Goal: Task Accomplishment & Management: Manage account settings

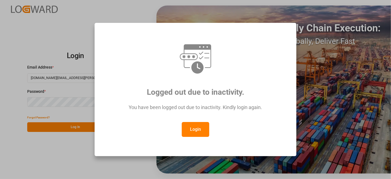
click at [195, 127] on button "Login" at bounding box center [195, 129] width 27 height 15
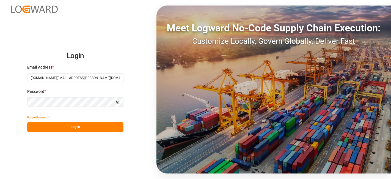
click at [88, 125] on button "Log In" at bounding box center [75, 127] width 96 height 10
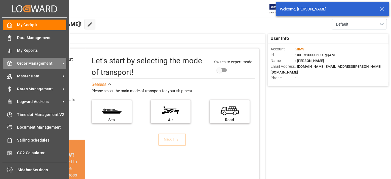
click at [28, 64] on span "Order Management" at bounding box center [38, 63] width 43 height 6
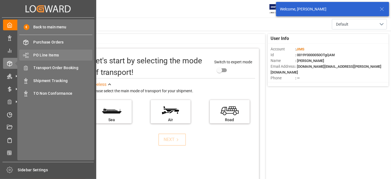
click at [48, 53] on span "PO Line Items" at bounding box center [63, 55] width 59 height 6
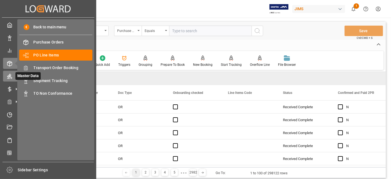
click at [12, 78] on icon at bounding box center [9, 75] width 5 height 5
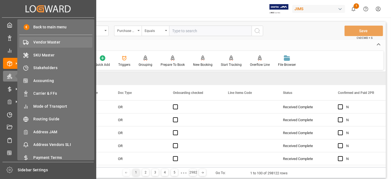
click at [55, 42] on span "Vendor Master" at bounding box center [63, 42] width 59 height 6
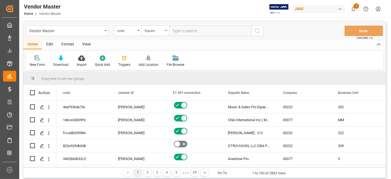
click at [197, 32] on input "text" at bounding box center [210, 31] width 82 height 10
paste input "203756"
type input "203756"
click at [259, 32] on icon "search button" at bounding box center [257, 30] width 7 height 7
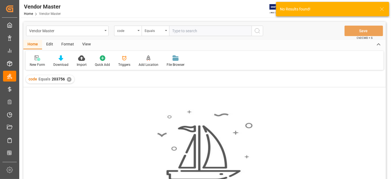
click at [70, 80] on div "✕" at bounding box center [69, 79] width 5 height 5
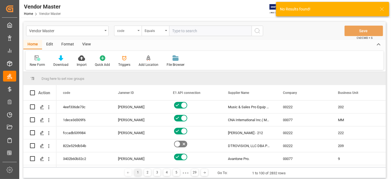
click at [138, 32] on div "code" at bounding box center [127, 31] width 27 height 10
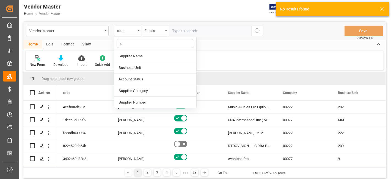
type input "su"
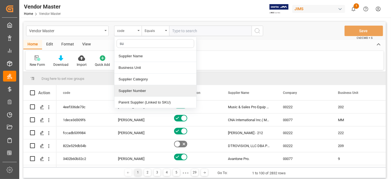
click at [143, 91] on div "Supplier Number" at bounding box center [155, 91] width 82 height 12
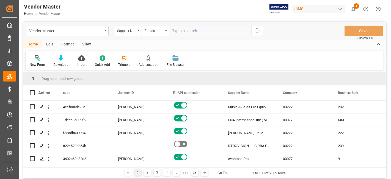
click at [191, 33] on input "text" at bounding box center [210, 31] width 82 height 10
paste input "203756"
type input "203756"
click at [257, 30] on icon "search button" at bounding box center [257, 30] width 7 height 7
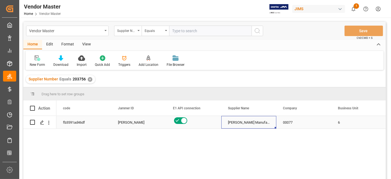
click at [249, 127] on div "[PERSON_NAME] Manufacturing Company" at bounding box center [248, 122] width 55 height 13
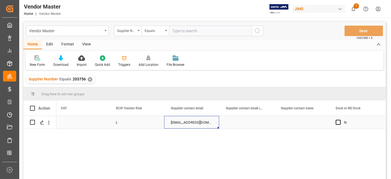
click at [204, 122] on div "svanover@lowellmfg.com" at bounding box center [191, 122] width 55 height 13
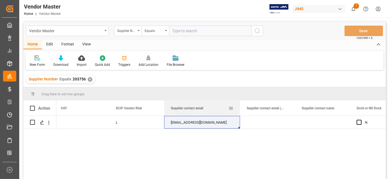
drag, startPoint x: 218, startPoint y: 108, endPoint x: 236, endPoint y: 117, distance: 20.5
click at [239, 115] on div at bounding box center [240, 107] width 2 height 15
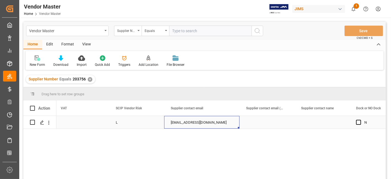
click at [181, 123] on div "svanover@lowellmfg.com" at bounding box center [201, 122] width 75 height 13
click at [261, 121] on div "Press SPACE to select this row." at bounding box center [266, 122] width 55 height 13
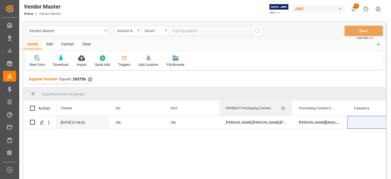
drag, startPoint x: 272, startPoint y: 109, endPoint x: 291, endPoint y: 112, distance: 18.3
click at [291, 112] on div at bounding box center [292, 107] width 2 height 15
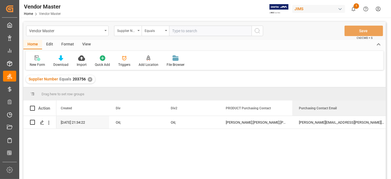
drag, startPoint x: 346, startPoint y: 106, endPoint x: 390, endPoint y: 113, distance: 44.5
click at [389, 113] on div "Vendor Master Home Vendor Master JIMS 1 Notifications Only show unread All Watc…" at bounding box center [204, 89] width 370 height 179
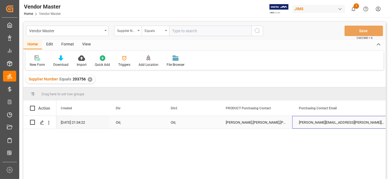
click at [340, 121] on div "Connie.Fontanella@EriksonPro.com;Helene.Bleho@EriksonPro.com;Richard.Fontaine@E…" at bounding box center [341, 122] width 99 height 13
click at [256, 117] on div "Connie Fontanella;Helene Bleho;Richard Fontaine" at bounding box center [255, 122] width 73 height 13
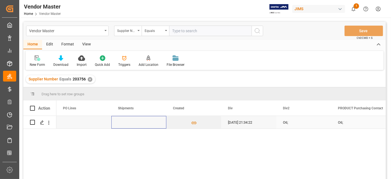
scroll to position [0, 2657]
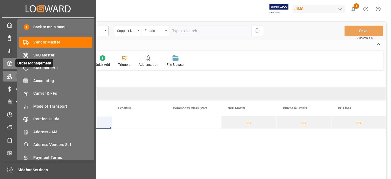
click at [10, 63] on polyline at bounding box center [9, 62] width 4 height 1
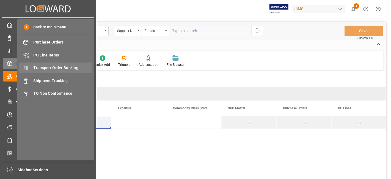
click at [64, 68] on span "Transport Order Booking" at bounding box center [63, 68] width 59 height 6
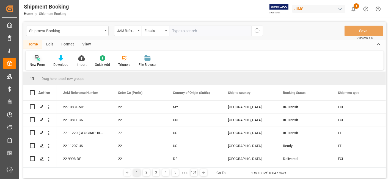
click at [36, 61] on div "New Form" at bounding box center [38, 61] width 24 height 12
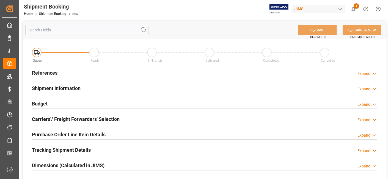
click at [86, 75] on div "References Expand" at bounding box center [204, 72] width 345 height 10
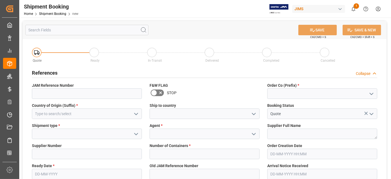
click at [371, 93] on icon "open menu" at bounding box center [371, 93] width 7 height 7
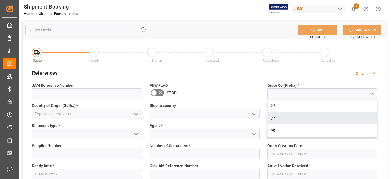
click at [324, 120] on div "77" at bounding box center [321, 118] width 109 height 12
type input "77"
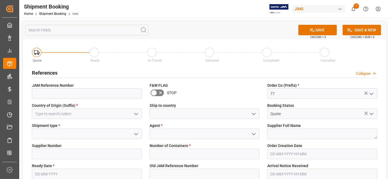
click at [133, 113] on icon "open menu" at bounding box center [136, 113] width 7 height 7
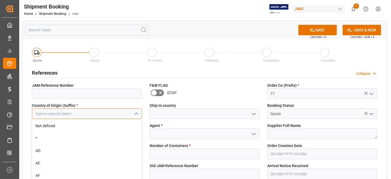
click at [94, 114] on input at bounding box center [87, 113] width 110 height 10
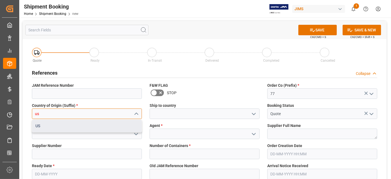
click at [101, 129] on div "US" at bounding box center [86, 125] width 109 height 12
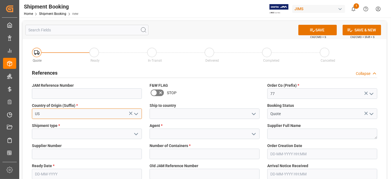
type input "US"
click at [254, 111] on icon "open menu" at bounding box center [253, 113] width 7 height 7
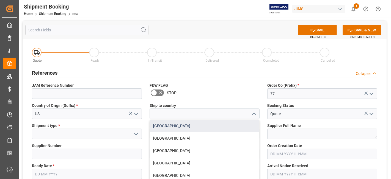
click at [216, 126] on div "[GEOGRAPHIC_DATA]" at bounding box center [204, 125] width 109 height 12
type input "[GEOGRAPHIC_DATA]"
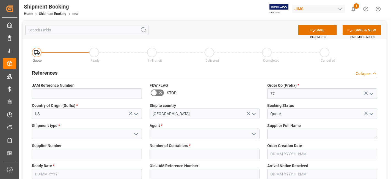
click at [133, 135] on icon "open menu" at bounding box center [136, 133] width 7 height 7
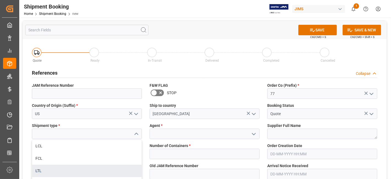
click at [94, 168] on div "LTL" at bounding box center [86, 170] width 109 height 12
type input "LTL"
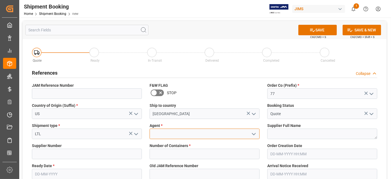
click at [190, 135] on input at bounding box center [204, 133] width 110 height 10
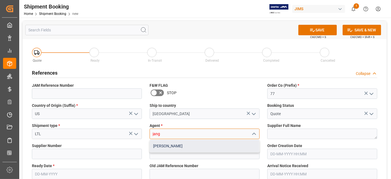
click at [191, 141] on div "[PERSON_NAME]" at bounding box center [204, 146] width 109 height 12
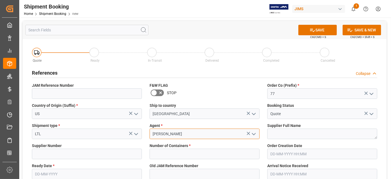
type input "[PERSON_NAME]"
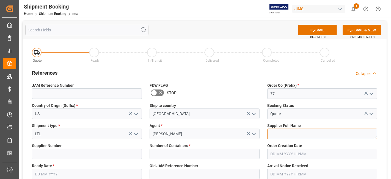
click at [302, 132] on textarea at bounding box center [322, 133] width 110 height 10
paste textarea "POINT SOURCE AUDIO Inc (T)"
type textarea "POINT SOURCE AUDIO Inc (T)"
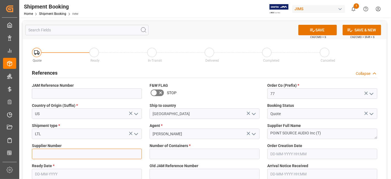
click at [56, 150] on input at bounding box center [87, 153] width 110 height 10
click at [53, 154] on input at bounding box center [87, 153] width 110 height 10
paste input "752705"
type input "752705"
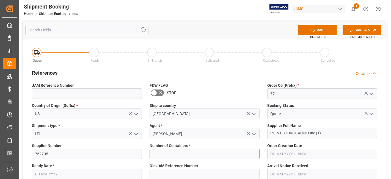
click at [183, 152] on input "text" at bounding box center [204, 153] width 110 height 10
type input "0"
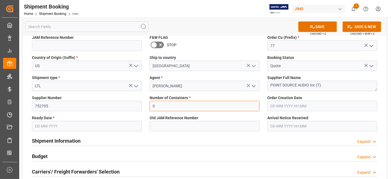
scroll to position [91, 0]
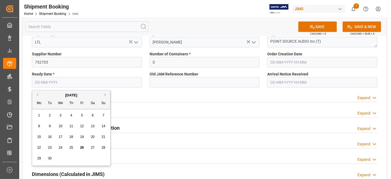
click at [44, 85] on input "text" at bounding box center [87, 82] width 110 height 10
click at [46, 97] on div "September 2025" at bounding box center [71, 94] width 78 height 5
click at [80, 148] on span "26" at bounding box center [82, 147] width 4 height 4
type input "26-09-2025"
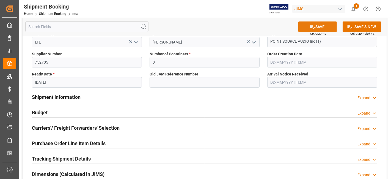
click at [307, 28] on button "SAVE" at bounding box center [317, 26] width 38 height 10
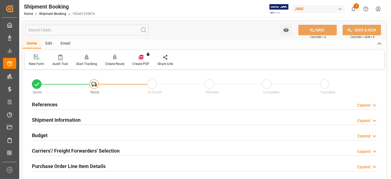
click at [71, 103] on div "References Expand" at bounding box center [204, 104] width 345 height 10
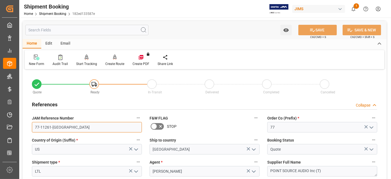
drag, startPoint x: 70, startPoint y: 127, endPoint x: 34, endPoint y: 124, distance: 36.3
click at [34, 124] on input "77-11261-US" at bounding box center [87, 127] width 110 height 10
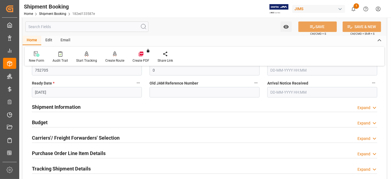
scroll to position [152, 0]
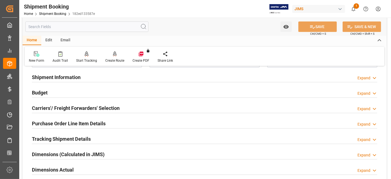
drag, startPoint x: 52, startPoint y: 91, endPoint x: 52, endPoint y: 99, distance: 8.0
click at [52, 91] on div "Budget Expand" at bounding box center [204, 92] width 345 height 10
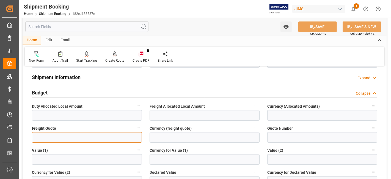
drag, startPoint x: 47, startPoint y: 138, endPoint x: 50, endPoint y: 135, distance: 3.7
click at [47, 138] on input "text" at bounding box center [87, 137] width 110 height 10
type input "25"
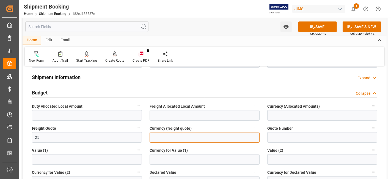
click at [174, 134] on input at bounding box center [204, 137] width 110 height 10
type input "CAD"
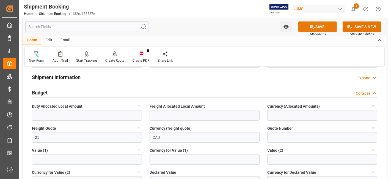
click at [303, 29] on button "SAVE" at bounding box center [317, 26] width 38 height 10
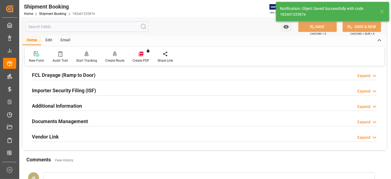
scroll to position [43, 0]
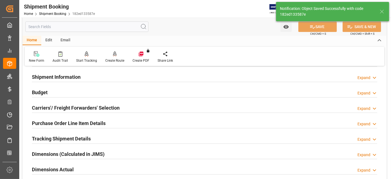
click at [58, 105] on h2 "Carriers'/ Freight Forwarders' Selection" at bounding box center [76, 107] width 88 height 7
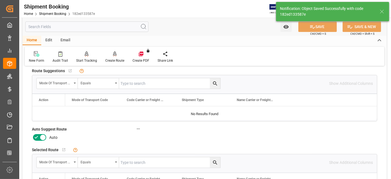
scroll to position [134, 0]
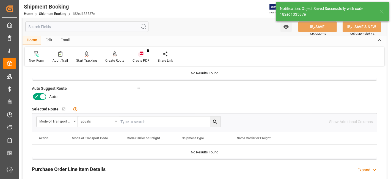
click at [36, 94] on icon at bounding box center [36, 96] width 7 height 7
click at [0, 0] on input "checkbox" at bounding box center [0, 0] width 0 height 0
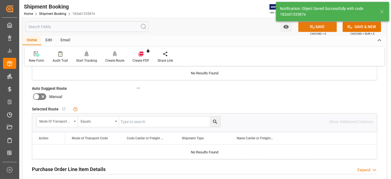
click at [310, 30] on button "SAVE" at bounding box center [317, 26] width 38 height 10
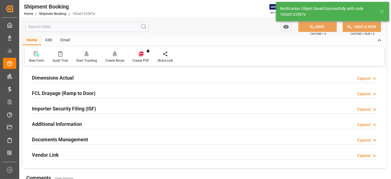
click at [114, 54] on icon at bounding box center [115, 53] width 4 height 5
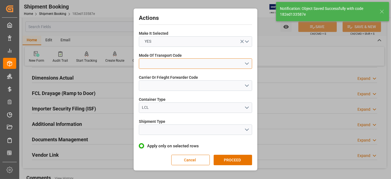
click at [249, 63] on button "open menu" at bounding box center [195, 63] width 113 height 10
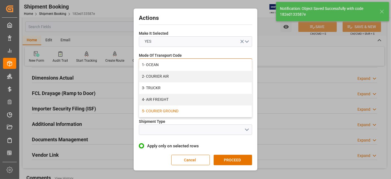
click at [205, 109] on div "5- COURIER GROUND" at bounding box center [195, 111] width 113 height 12
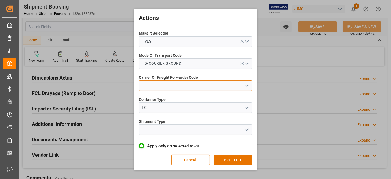
click at [249, 87] on button "open menu" at bounding box center [195, 85] width 113 height 10
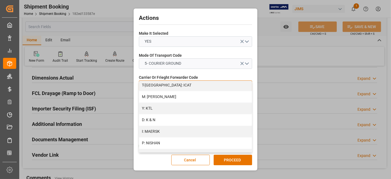
scroll to position [327, 0]
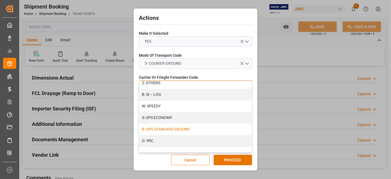
click at [205, 127] on div "R: UPS STANDARD GROUND" at bounding box center [195, 129] width 113 height 12
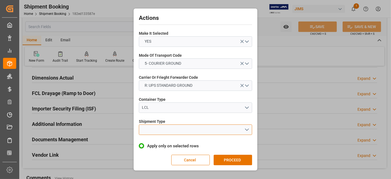
click at [247, 130] on button "open menu" at bounding box center [195, 129] width 113 height 10
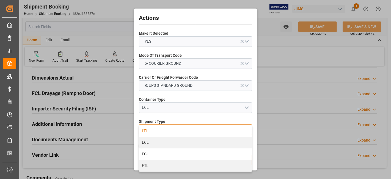
click at [153, 130] on div "LTL" at bounding box center [195, 131] width 113 height 12
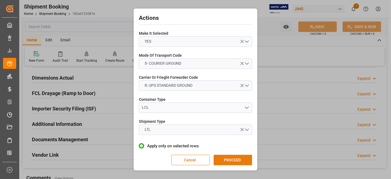
click at [236, 157] on button "PROCEED" at bounding box center [232, 159] width 38 height 10
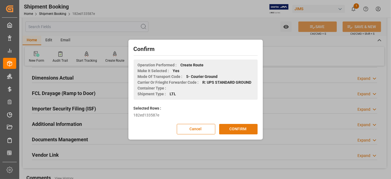
click at [240, 131] on button "CONFIRM" at bounding box center [238, 129] width 38 height 10
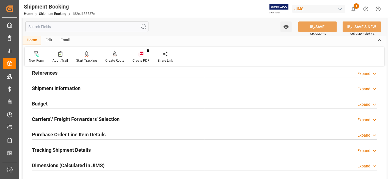
scroll to position [30, 0]
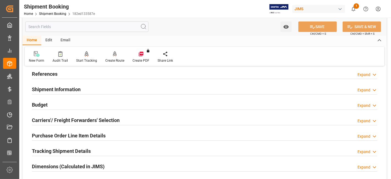
click at [93, 117] on h2 "Carriers'/ Freight Forwarders' Selection" at bounding box center [76, 119] width 88 height 7
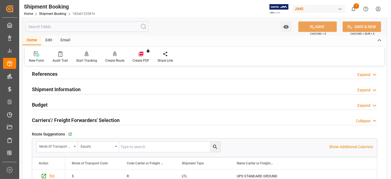
click at [93, 117] on h2 "Carriers'/ Freight Forwarders' Selection" at bounding box center [76, 119] width 88 height 7
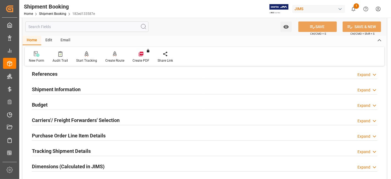
scroll to position [61, 0]
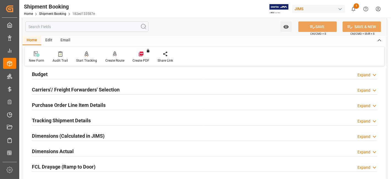
click at [93, 117] on div "Tracking Shipment Details Expand" at bounding box center [204, 120] width 345 height 10
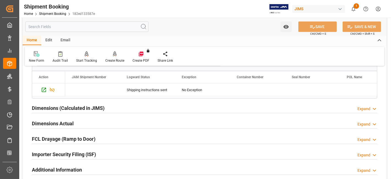
scroll to position [183, 0]
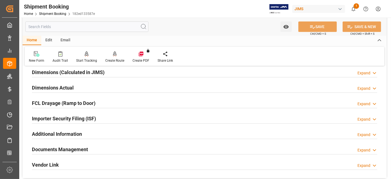
click at [82, 86] on div "Dimensions Actual Expand" at bounding box center [204, 87] width 345 height 10
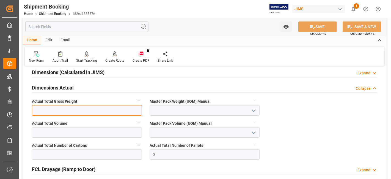
click at [58, 107] on input "text" at bounding box center [87, 110] width 110 height 10
type input "6"
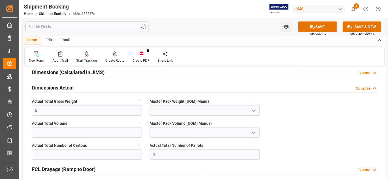
click at [253, 110] on icon "open menu" at bounding box center [253, 110] width 7 height 7
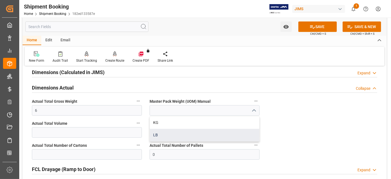
click at [190, 132] on div "LB" at bounding box center [204, 135] width 109 height 12
type input "LB"
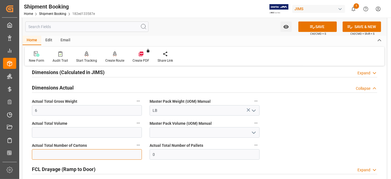
click at [58, 155] on input "text" at bounding box center [87, 154] width 110 height 10
type input "1"
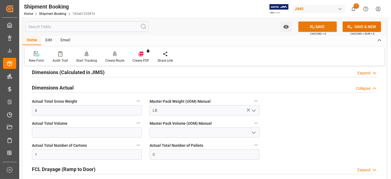
click at [324, 27] on button "SAVE" at bounding box center [317, 26] width 38 height 10
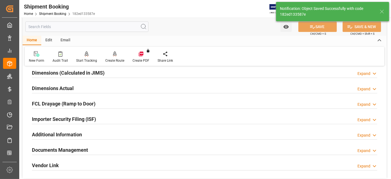
scroll to position [89, 0]
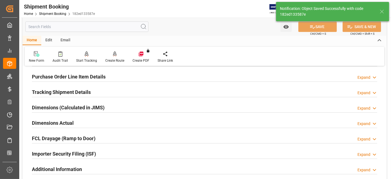
click at [64, 93] on h2 "Tracking Shipment Details" at bounding box center [61, 91] width 59 height 7
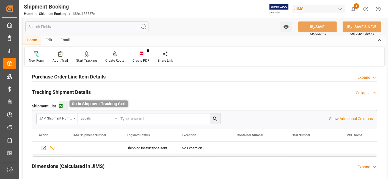
click at [61, 106] on icon "button" at bounding box center [61, 106] width 5 height 5
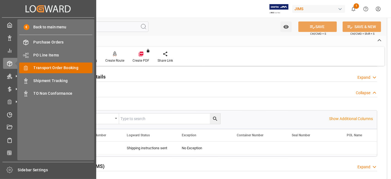
click at [65, 68] on span "Transport Order Booking" at bounding box center [63, 68] width 59 height 6
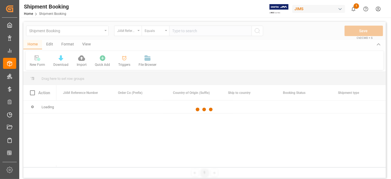
click at [179, 30] on div at bounding box center [204, 109] width 362 height 175
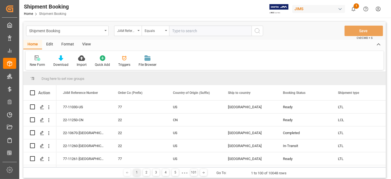
click at [178, 31] on input "text" at bounding box center [210, 31] width 82 height 10
paste input "77-11032-GB"
type input "77-11032-GB"
click at [257, 32] on icon "search button" at bounding box center [257, 30] width 7 height 7
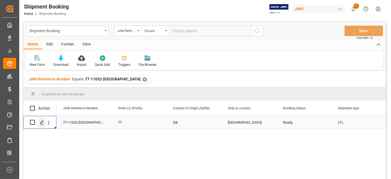
click at [44, 123] on div "Press SPACE to select this row." at bounding box center [42, 122] width 8 height 10
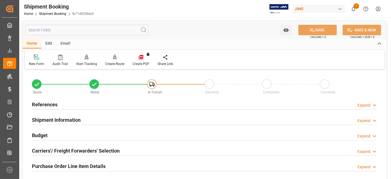
click at [52, 105] on h2 "References" at bounding box center [45, 104] width 26 height 7
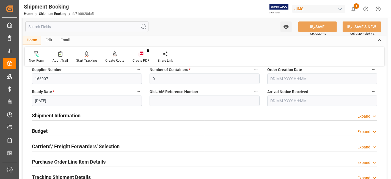
scroll to position [122, 0]
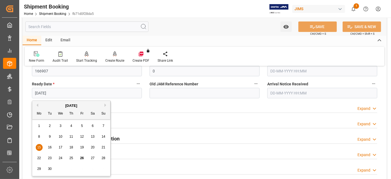
click at [66, 94] on input "15-09-2025" at bounding box center [87, 93] width 110 height 10
click at [80, 157] on span "26" at bounding box center [82, 158] width 4 height 4
type input "[DATE]"
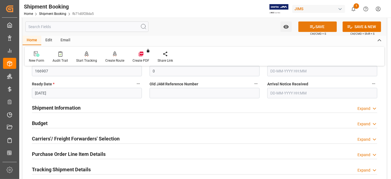
click at [314, 29] on icon at bounding box center [312, 27] width 6 height 6
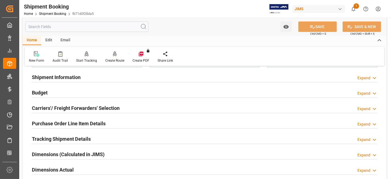
click at [69, 113] on div "Carriers'/ Freight Forwarders' Selection Expand" at bounding box center [204, 107] width 353 height 15
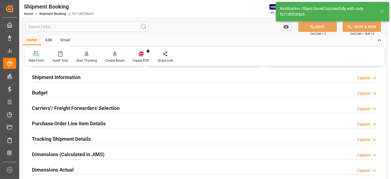
click at [71, 109] on h2 "Carriers'/ Freight Forwarders' Selection" at bounding box center [76, 107] width 88 height 7
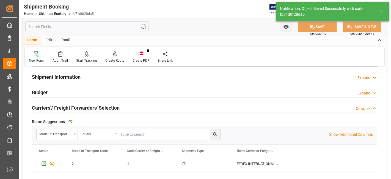
scroll to position [104, 0]
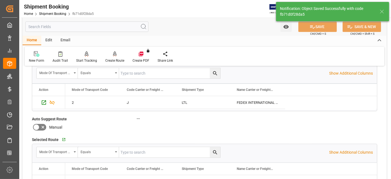
click at [41, 127] on icon at bounding box center [42, 127] width 3 height 3
click at [0, 0] on input "checkbox" at bounding box center [0, 0] width 0 height 0
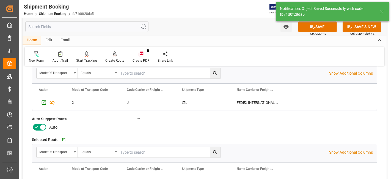
click at [41, 127] on icon at bounding box center [42, 127] width 3 height 3
click at [0, 0] on input "checkbox" at bounding box center [0, 0] width 0 height 0
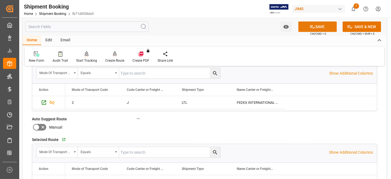
click at [310, 24] on icon at bounding box center [312, 27] width 6 height 6
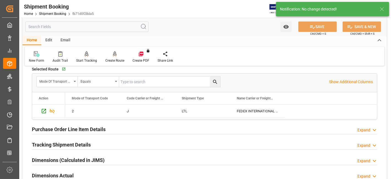
scroll to position [165, 0]
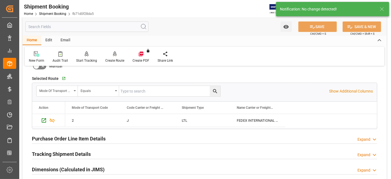
click at [93, 136] on h2 "Purchase Order Line Item Details" at bounding box center [69, 138] width 74 height 7
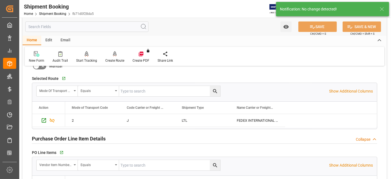
click at [93, 136] on h2 "Purchase Order Line Item Details" at bounding box center [69, 138] width 74 height 7
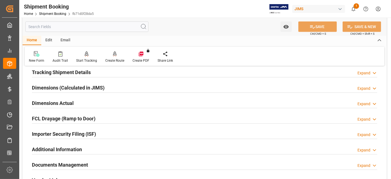
scroll to position [226, 0]
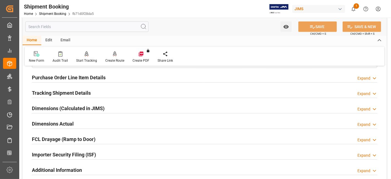
click at [88, 120] on div "Dimensions Actual Expand" at bounding box center [204, 123] width 345 height 10
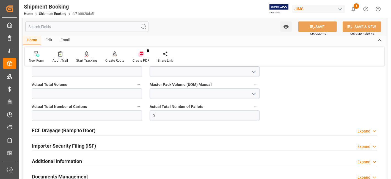
scroll to position [287, 0]
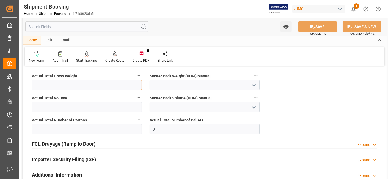
click at [54, 82] on input "text" at bounding box center [87, 85] width 110 height 10
type input "20"
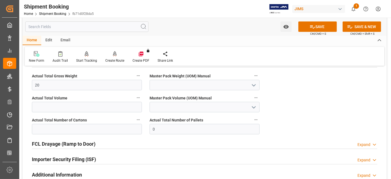
click at [249, 84] on button "open menu" at bounding box center [253, 85] width 8 height 9
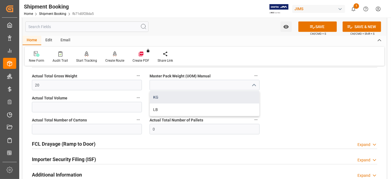
click at [225, 98] on div "KG" at bounding box center [204, 97] width 109 height 12
type input "KG"
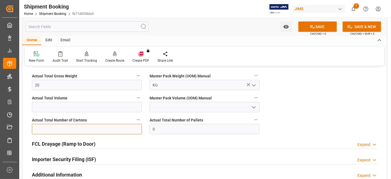
click at [73, 127] on input "text" at bounding box center [87, 129] width 110 height 10
type input "2"
click at [315, 26] on button "SAVE" at bounding box center [317, 26] width 38 height 10
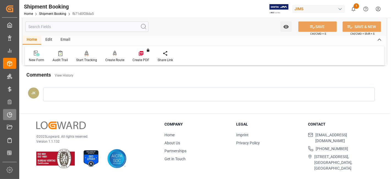
scroll to position [151, 0]
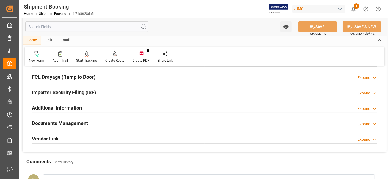
click at [99, 128] on div at bounding box center [204, 128] width 345 height 0
click at [99, 122] on div "Documents Management Expand" at bounding box center [204, 122] width 345 height 10
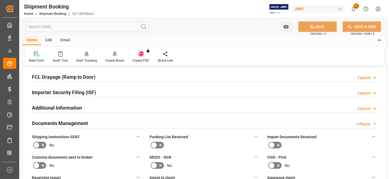
scroll to position [211, 0]
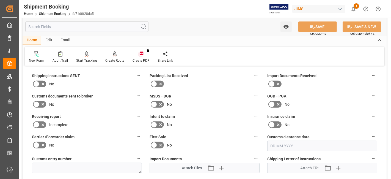
click at [42, 80] on icon at bounding box center [43, 83] width 7 height 7
click at [0, 0] on input "checkbox" at bounding box center [0, 0] width 0 height 0
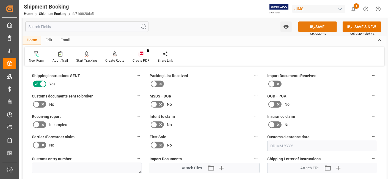
click at [310, 26] on icon at bounding box center [312, 26] width 5 height 3
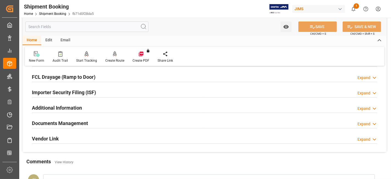
drag, startPoint x: 87, startPoint y: 119, endPoint x: 108, endPoint y: 128, distance: 22.8
click at [87, 119] on h2 "Documents Management" at bounding box center [60, 122] width 56 height 7
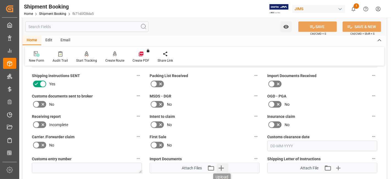
click at [219, 165] on icon "button" at bounding box center [220, 167] width 5 height 5
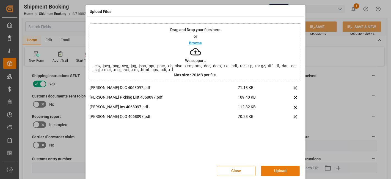
click at [275, 171] on button "Upload" at bounding box center [280, 170] width 38 height 10
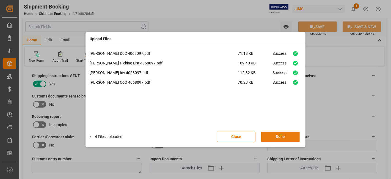
click at [275, 137] on button "Done" at bounding box center [280, 136] width 38 height 10
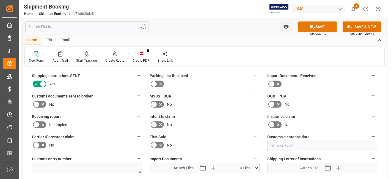
click at [310, 26] on icon at bounding box center [312, 27] width 6 height 6
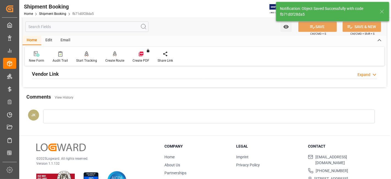
scroll to position [202, 0]
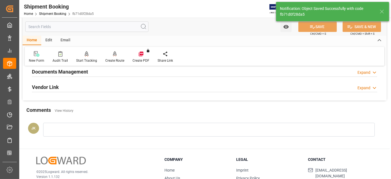
click at [89, 74] on div "Documents Management Expand" at bounding box center [204, 71] width 345 height 10
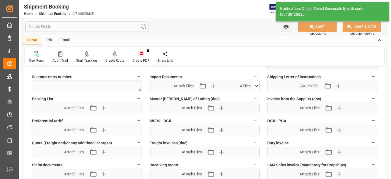
scroll to position [293, 0]
click at [103, 104] on icon "button" at bounding box center [103, 107] width 9 height 9
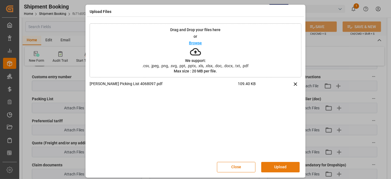
click at [277, 163] on button "Upload" at bounding box center [280, 166] width 38 height 10
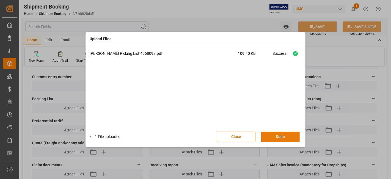
click at [275, 137] on button "Done" at bounding box center [280, 136] width 38 height 10
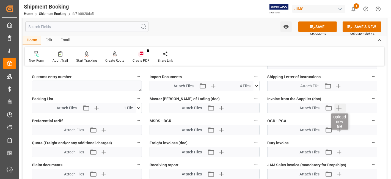
click at [339, 108] on icon "button" at bounding box center [338, 107] width 9 height 9
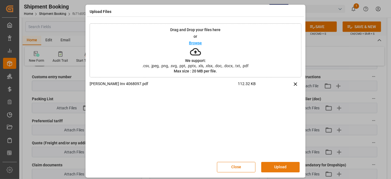
click at [271, 169] on button "Upload" at bounding box center [280, 166] width 38 height 10
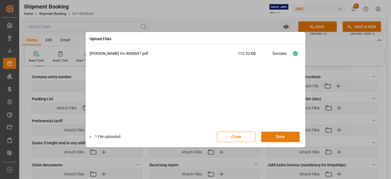
click at [279, 138] on button "Done" at bounding box center [280, 136] width 38 height 10
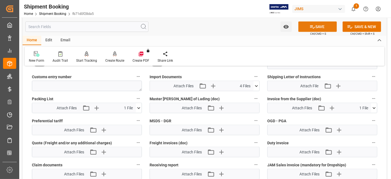
click at [309, 29] on icon at bounding box center [312, 27] width 6 height 6
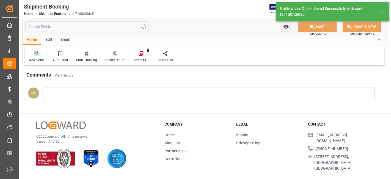
scroll to position [232, 0]
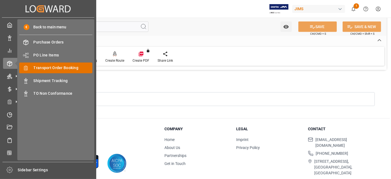
click at [59, 66] on span "Transport Order Booking" at bounding box center [63, 68] width 59 height 6
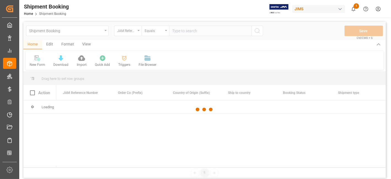
click at [189, 31] on div at bounding box center [204, 109] width 362 height 175
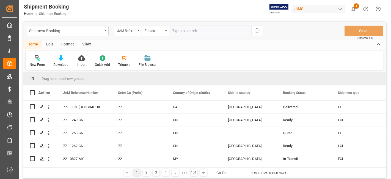
click at [189, 31] on input "text" at bounding box center [210, 31] width 82 height 10
paste input "77-11197-US"
type input "77-11197-US"
click at [258, 33] on icon "search button" at bounding box center [257, 30] width 7 height 7
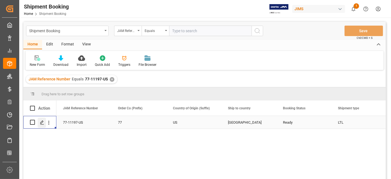
click at [41, 125] on div "Press SPACE to select this row." at bounding box center [42, 122] width 8 height 10
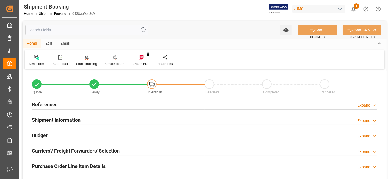
click at [49, 104] on h2 "References" at bounding box center [45, 104] width 26 height 7
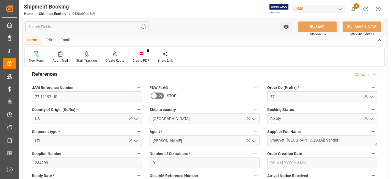
scroll to position [91, 0]
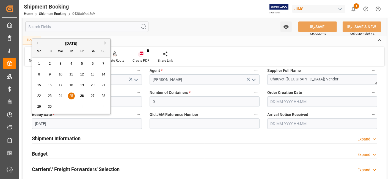
click at [61, 120] on input "25-09-2025" at bounding box center [87, 123] width 110 height 10
click at [82, 97] on span "26" at bounding box center [82, 96] width 4 height 4
type input "26-09-2025"
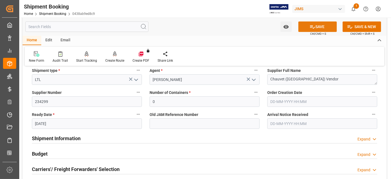
click at [305, 24] on button "SAVE" at bounding box center [317, 26] width 38 height 10
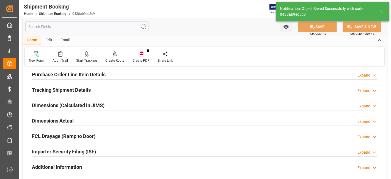
scroll to position [61, 0]
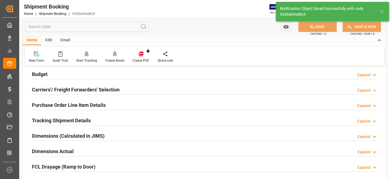
click at [76, 90] on h2 "Carriers'/ Freight Forwarders' Selection" at bounding box center [76, 89] width 88 height 7
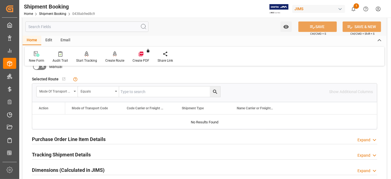
scroll to position [183, 0]
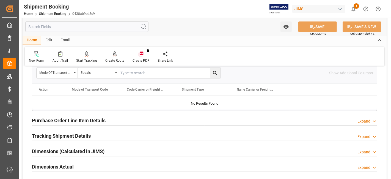
click at [85, 118] on h2 "Purchase Order Line Item Details" at bounding box center [69, 119] width 74 height 7
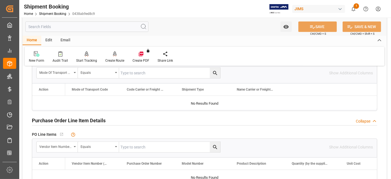
click at [85, 118] on h2 "Purchase Order Line Item Details" at bounding box center [69, 119] width 74 height 7
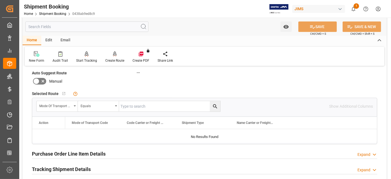
scroll to position [122, 0]
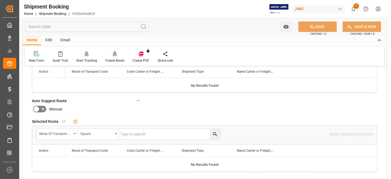
click at [115, 57] on div "Create Route" at bounding box center [114, 57] width 27 height 12
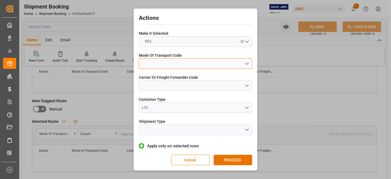
click at [243, 62] on button "open menu" at bounding box center [195, 63] width 113 height 10
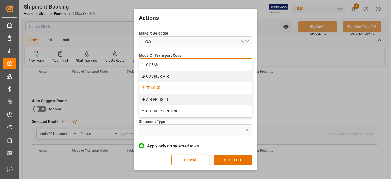
click at [230, 85] on div "3- TRUCKR" at bounding box center [195, 88] width 113 height 12
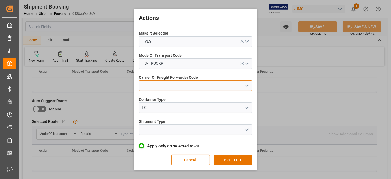
click at [245, 86] on button "open menu" at bounding box center [195, 85] width 113 height 10
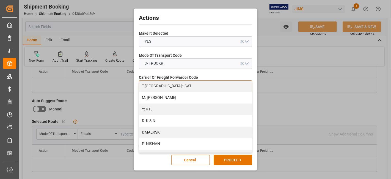
scroll to position [244, 0]
click at [187, 94] on div "M: KEENA" at bounding box center [195, 97] width 113 height 12
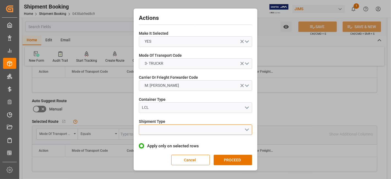
click at [238, 130] on button "open menu" at bounding box center [195, 129] width 113 height 10
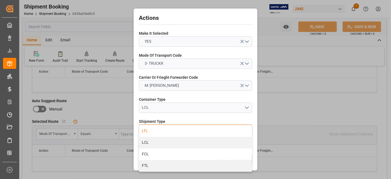
click at [191, 133] on div "LTL" at bounding box center [195, 131] width 113 height 12
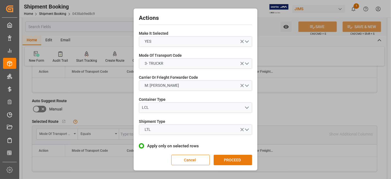
click at [234, 158] on button "PROCEED" at bounding box center [232, 159] width 38 height 10
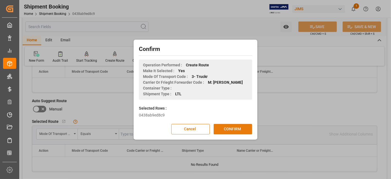
click at [235, 129] on button "CONFIRM" at bounding box center [232, 129] width 38 height 10
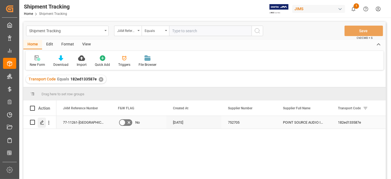
click at [41, 124] on div "Press SPACE to select this row." at bounding box center [42, 122] width 8 height 10
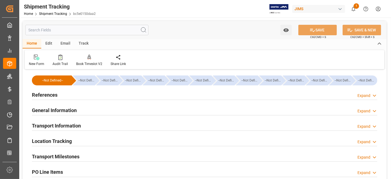
type input "[DATE]"
click at [59, 98] on div "References Expand" at bounding box center [204, 94] width 345 height 10
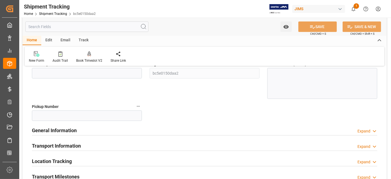
scroll to position [122, 0]
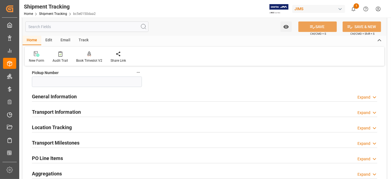
click at [60, 97] on h2 "General Information" at bounding box center [54, 96] width 45 height 7
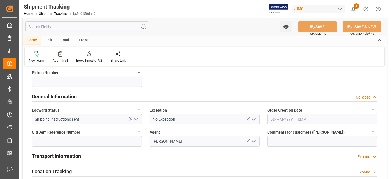
click at [60, 97] on h2 "General Information" at bounding box center [54, 96] width 45 height 7
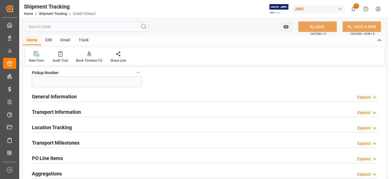
click at [60, 111] on h2 "Transport Information" at bounding box center [56, 111] width 49 height 7
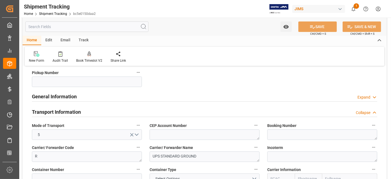
click at [60, 111] on h2 "Transport Information" at bounding box center [56, 111] width 49 height 7
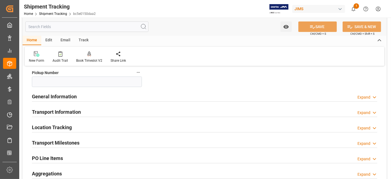
scroll to position [183, 0]
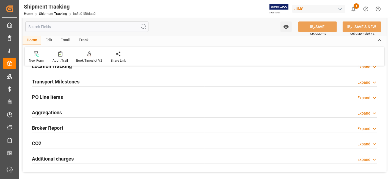
click at [65, 82] on h2 "Transport Milestones" at bounding box center [56, 81] width 48 height 7
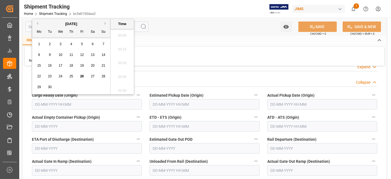
click at [60, 99] on input "text" at bounding box center [87, 104] width 110 height 10
click at [54, 71] on div "22 23 24 25 26 27 28" at bounding box center [71, 76] width 75 height 11
click at [82, 78] on span "26" at bounding box center [82, 76] width 4 height 4
type input "26-09-2025 00:00"
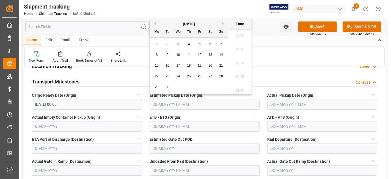
click at [220, 103] on input "text" at bounding box center [204, 104] width 110 height 10
click at [199, 76] on span "26" at bounding box center [199, 76] width 4 height 4
type input "26-09-2025 00:00"
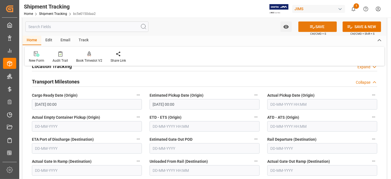
click at [311, 28] on icon at bounding box center [312, 27] width 6 height 6
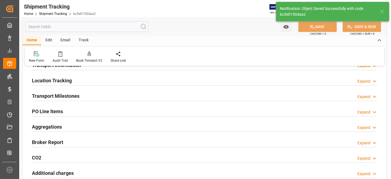
scroll to position [91, 0]
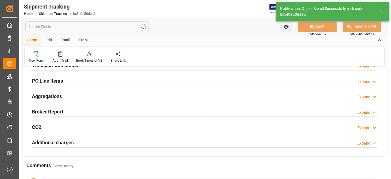
click at [76, 94] on div "Aggregations Expand" at bounding box center [204, 95] width 345 height 10
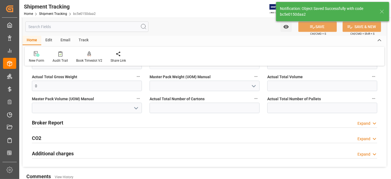
scroll to position [213, 0]
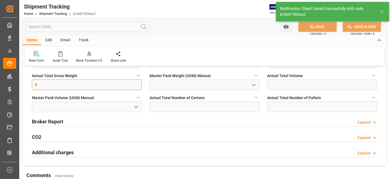
click at [44, 87] on input "0" at bounding box center [87, 84] width 110 height 10
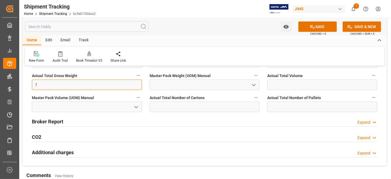
type input "7"
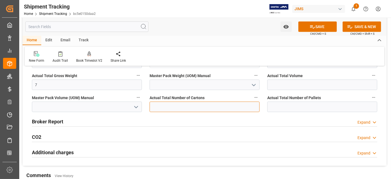
drag, startPoint x: 193, startPoint y: 105, endPoint x: 194, endPoint y: 103, distance: 3.0
click at [193, 105] on input "text" at bounding box center [204, 106] width 110 height 10
type input "1"
click at [254, 84] on icon "open menu" at bounding box center [253, 85] width 7 height 7
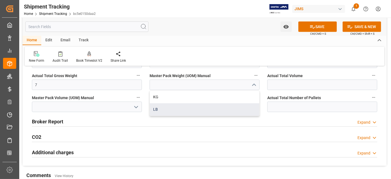
click at [221, 107] on div "LB" at bounding box center [204, 109] width 109 height 12
type input "LB"
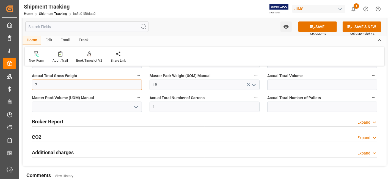
click at [44, 83] on input "7" at bounding box center [87, 84] width 110 height 10
type input "6"
click at [315, 25] on button "SAVE" at bounding box center [317, 26] width 38 height 10
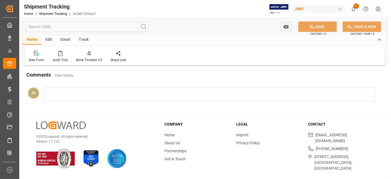
scroll to position [81, 0]
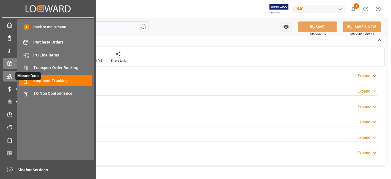
click at [8, 77] on icon at bounding box center [9, 76] width 5 height 5
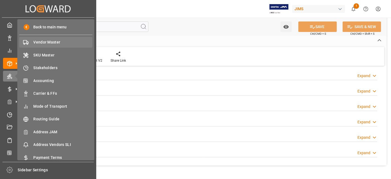
click at [52, 44] on span "Vendor Master" at bounding box center [63, 42] width 59 height 6
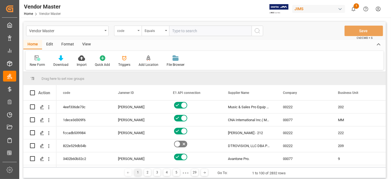
click at [136, 32] on div "code" at bounding box center [127, 31] width 27 height 10
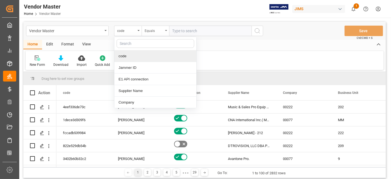
type input "u"
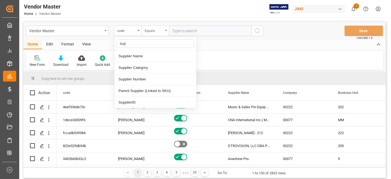
type input "supp"
click at [150, 76] on div "Supplier Number" at bounding box center [155, 79] width 82 height 12
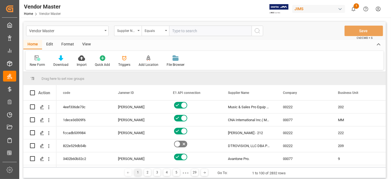
click at [180, 32] on input "text" at bounding box center [210, 31] width 82 height 10
paste input "685147"
type input "685147"
click at [256, 32] on icon "search button" at bounding box center [257, 30] width 7 height 7
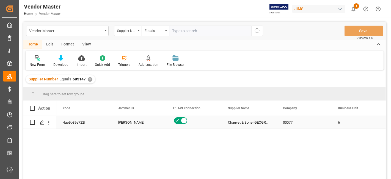
click at [126, 123] on div "[PERSON_NAME]" at bounding box center [139, 122] width 42 height 13
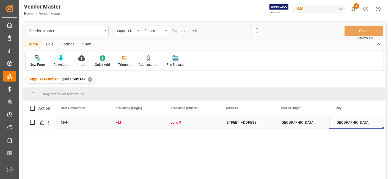
scroll to position [0, 1156]
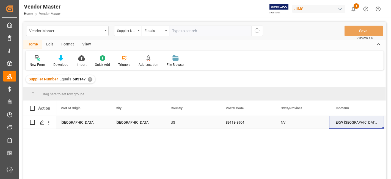
click at [337, 126] on div "EXW Las Vegas NV US" at bounding box center [356, 122] width 55 height 13
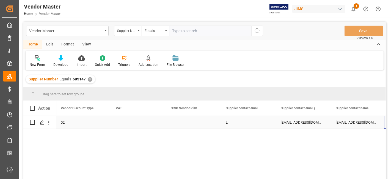
scroll to position [0, 2254]
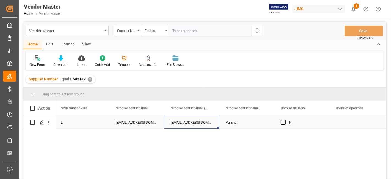
click at [137, 121] on div "usintl@chauvetlighting.com" at bounding box center [136, 122] width 55 height 13
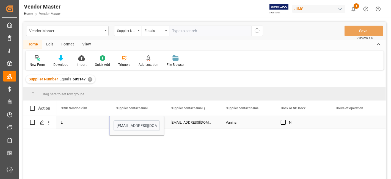
click at [137, 121] on input "usintl@chauvetlighting.com" at bounding box center [136, 125] width 46 height 10
click at [188, 125] on div "jwilliams@chauvetlighting.com" at bounding box center [191, 122] width 55 height 13
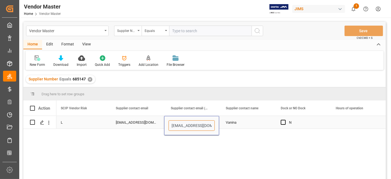
click at [188, 125] on input "jwilliams@chauvetlighting.com" at bounding box center [191, 125] width 46 height 10
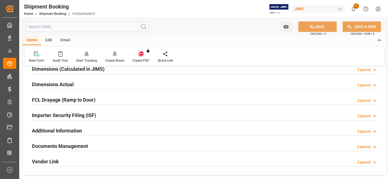
scroll to position [122, 0]
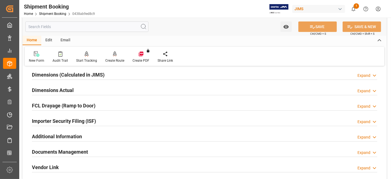
click at [97, 87] on div "Dimensions Actual Expand" at bounding box center [204, 89] width 345 height 10
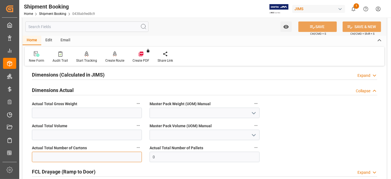
click at [56, 158] on input "text" at bounding box center [87, 156] width 110 height 10
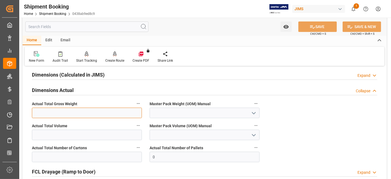
drag, startPoint x: 77, startPoint y: 113, endPoint x: 84, endPoint y: 116, distance: 7.5
click at [77, 113] on input "text" at bounding box center [87, 112] width 110 height 10
type input "965"
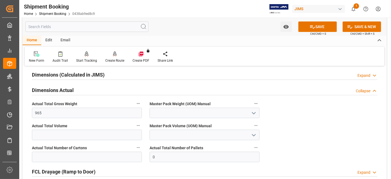
click at [256, 110] on icon "open menu" at bounding box center [253, 113] width 7 height 7
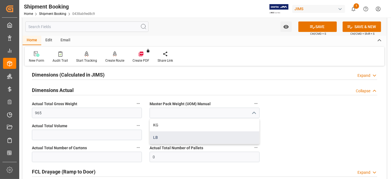
click at [196, 135] on div "LB" at bounding box center [204, 137] width 109 height 12
type input "LB"
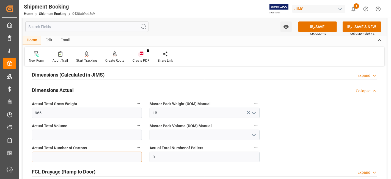
click at [47, 153] on input "text" at bounding box center [87, 156] width 110 height 10
type input "31"
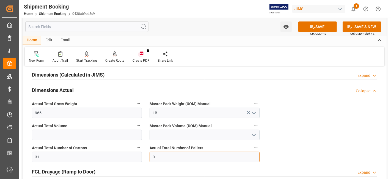
click at [225, 155] on input "0" at bounding box center [204, 156] width 110 height 10
type input "2"
click at [325, 26] on button "SAVE" at bounding box center [317, 26] width 38 height 10
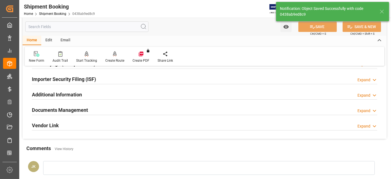
scroll to position [183, 0]
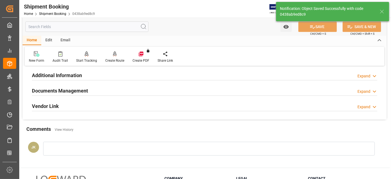
drag, startPoint x: 66, startPoint y: 83, endPoint x: 66, endPoint y: 89, distance: 5.8
click at [66, 85] on div "Documents Management Expand" at bounding box center [204, 90] width 353 height 15
click at [66, 89] on h2 "Documents Management" at bounding box center [60, 90] width 56 height 7
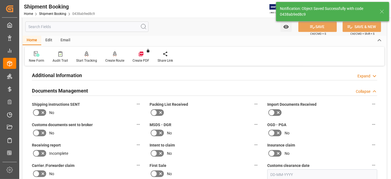
click at [44, 109] on icon at bounding box center [43, 112] width 7 height 7
click at [0, 0] on input "checkbox" at bounding box center [0, 0] width 0 height 0
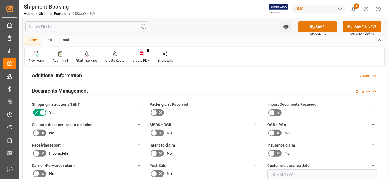
click at [311, 28] on icon at bounding box center [312, 27] width 6 height 6
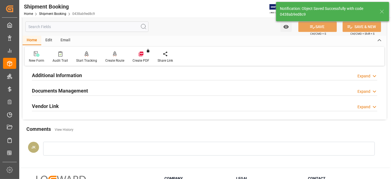
click at [113, 93] on div "Documents Management Expand" at bounding box center [204, 90] width 345 height 10
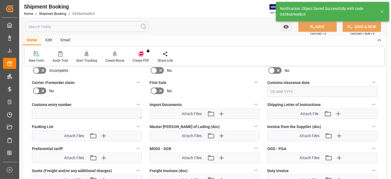
scroll to position [275, 0]
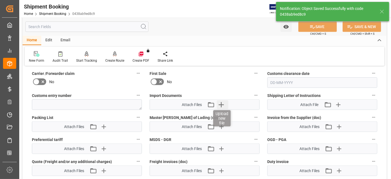
click at [223, 105] on icon "button" at bounding box center [221, 104] width 9 height 9
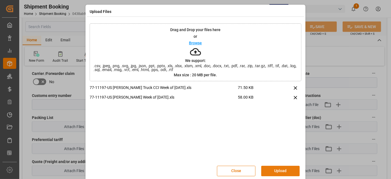
click at [272, 168] on button "Upload" at bounding box center [280, 170] width 38 height 10
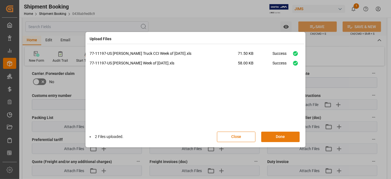
click at [279, 137] on button "Done" at bounding box center [280, 136] width 38 height 10
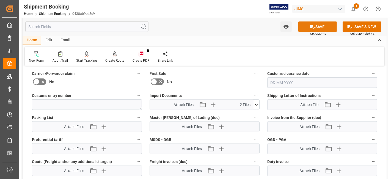
click at [307, 27] on button "SAVE" at bounding box center [317, 26] width 38 height 10
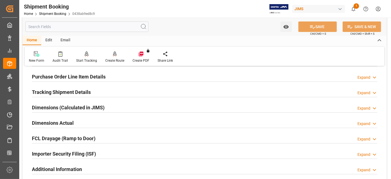
scroll to position [80, 0]
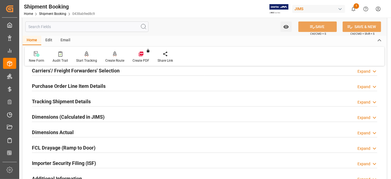
click at [52, 98] on h2 "Tracking Shipment Details" at bounding box center [61, 101] width 59 height 7
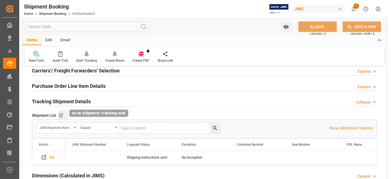
click at [62, 113] on icon "button" at bounding box center [61, 115] width 5 height 5
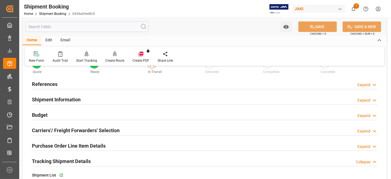
scroll to position [0, 0]
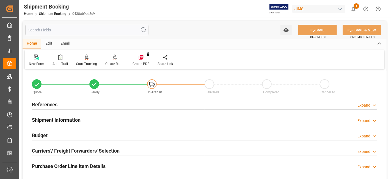
click at [68, 105] on div "References Expand" at bounding box center [204, 104] width 345 height 10
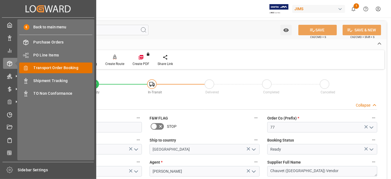
click at [65, 70] on span "Transport Order Booking" at bounding box center [63, 68] width 59 height 6
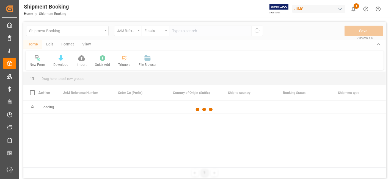
click at [188, 30] on div at bounding box center [204, 109] width 362 height 175
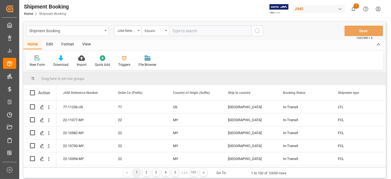
click at [185, 34] on input "text" at bounding box center [210, 31] width 82 height 10
paste input "77-11255-US"
type input "77-11255-US"
click at [259, 28] on icon "search button" at bounding box center [257, 30] width 7 height 7
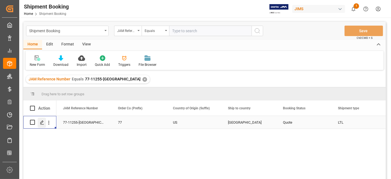
click at [40, 122] on icon "Press SPACE to select this row." at bounding box center [42, 122] width 4 height 4
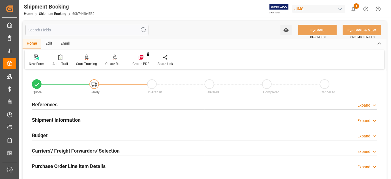
click at [47, 132] on h2 "Budget" at bounding box center [40, 134] width 16 height 7
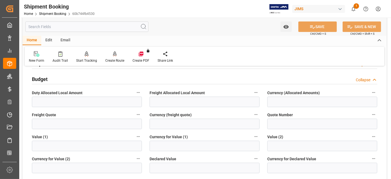
scroll to position [61, 0]
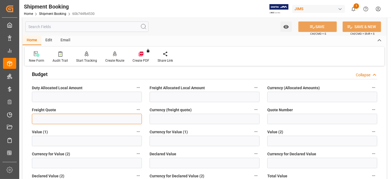
click at [48, 121] on input "text" at bounding box center [87, 118] width 110 height 10
type input "110"
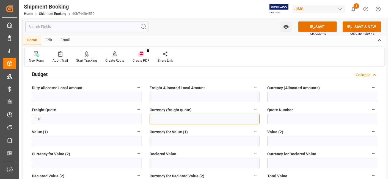
click at [163, 116] on input at bounding box center [204, 118] width 110 height 10
type input "CAD"
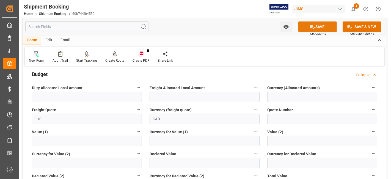
click at [307, 31] on button "SAVE" at bounding box center [317, 26] width 38 height 10
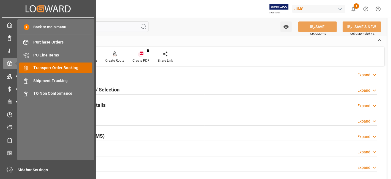
click at [74, 66] on span "Transport Order Booking" at bounding box center [63, 68] width 59 height 6
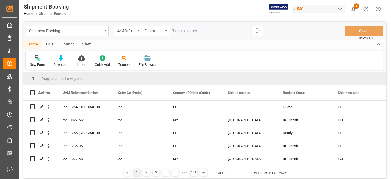
click at [188, 32] on input "text" at bounding box center [210, 31] width 82 height 10
type input "77-11147-CN"
click at [260, 31] on icon "search button" at bounding box center [257, 30] width 7 height 7
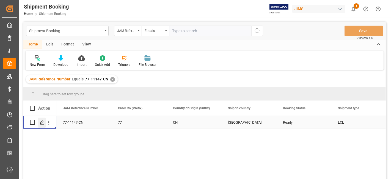
click at [42, 122] on polygon "Press SPACE to select this row." at bounding box center [41, 121] width 3 height 3
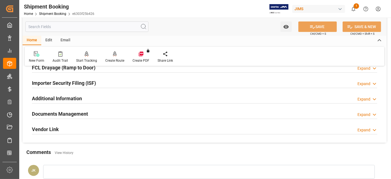
scroll to position [173, 0]
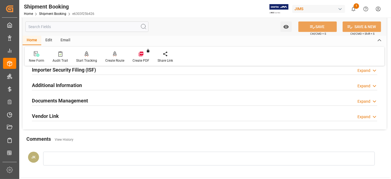
click at [60, 98] on h2 "Documents Management" at bounding box center [60, 100] width 56 height 7
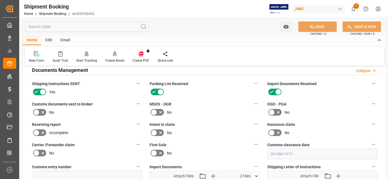
scroll to position [264, 0]
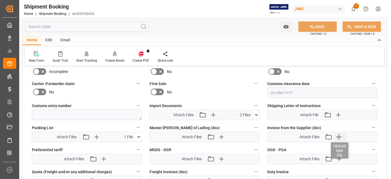
click at [339, 137] on icon "button" at bounding box center [338, 136] width 9 height 9
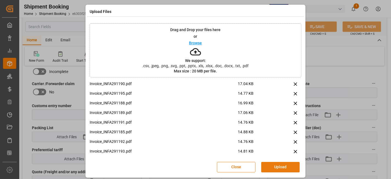
click at [278, 163] on button "Upload" at bounding box center [280, 166] width 38 height 10
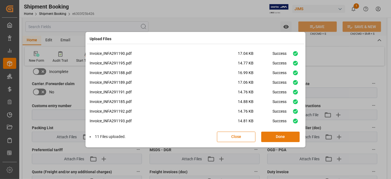
click at [281, 135] on button "Done" at bounding box center [280, 136] width 38 height 10
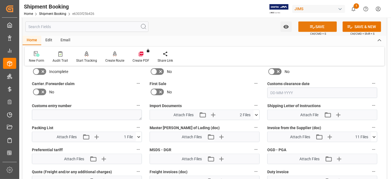
click at [313, 29] on icon at bounding box center [312, 27] width 6 height 6
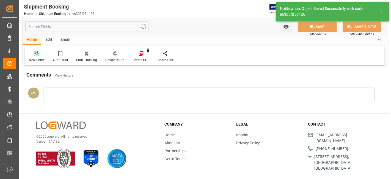
scroll to position [232, 0]
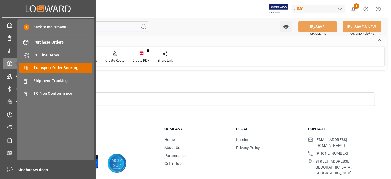
click at [63, 68] on span "Transport Order Booking" at bounding box center [63, 68] width 59 height 6
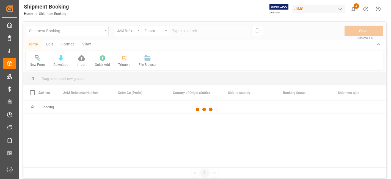
click at [198, 32] on div at bounding box center [204, 109] width 362 height 175
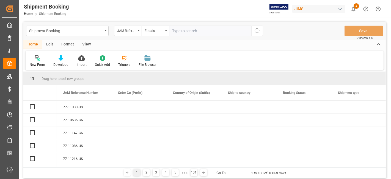
click at [181, 32] on input "text" at bounding box center [210, 31] width 82 height 10
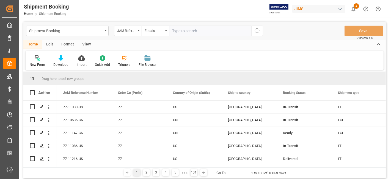
paste input "77-11261-[GEOGRAPHIC_DATA]"
type input "77-11261-[GEOGRAPHIC_DATA]"
click at [257, 29] on icon "search button" at bounding box center [257, 30] width 7 height 7
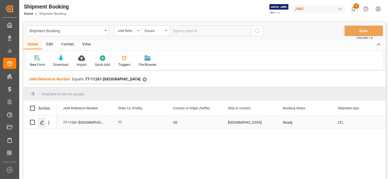
click at [42, 124] on icon "Press SPACE to select this row." at bounding box center [42, 122] width 4 height 4
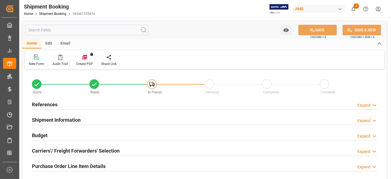
type input "0"
type input "6"
type input "1"
type input "0"
type input "[DATE]"
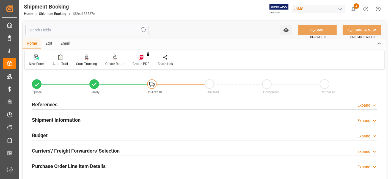
click at [48, 106] on h2 "References" at bounding box center [45, 104] width 26 height 7
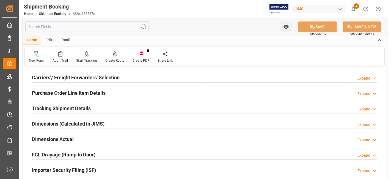
scroll to position [213, 0]
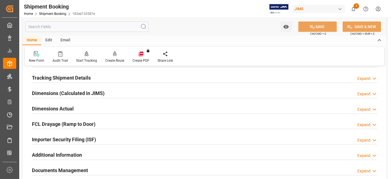
click at [65, 105] on h2 "Dimensions Actual" at bounding box center [53, 108] width 42 height 7
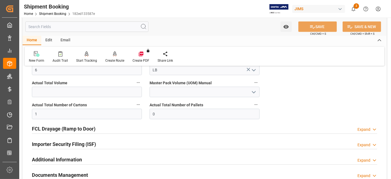
scroll to position [152, 0]
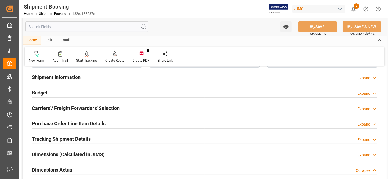
click at [73, 135] on h2 "Tracking Shipment Details" at bounding box center [61, 138] width 59 height 7
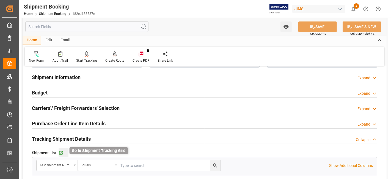
click at [61, 151] on icon "button" at bounding box center [61, 153] width 4 height 4
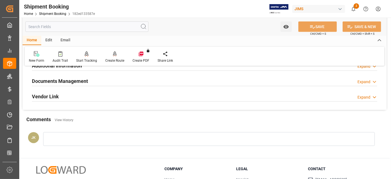
scroll to position [427, 0]
drag, startPoint x: 74, startPoint y: 83, endPoint x: 106, endPoint y: 112, distance: 42.8
click at [74, 83] on div "Documents Management" at bounding box center [60, 80] width 56 height 10
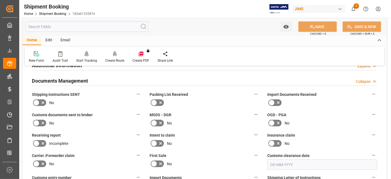
click at [43, 101] on icon at bounding box center [42, 102] width 3 height 3
click at [0, 0] on input "checkbox" at bounding box center [0, 0] width 0 height 0
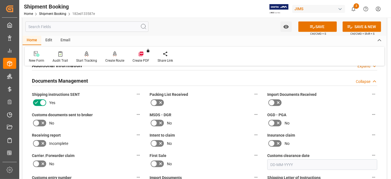
scroll to position [519, 0]
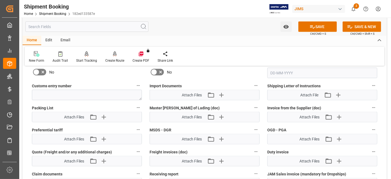
click at [221, 97] on div "Attach Files Attach existing file Upload new file" at bounding box center [204, 95] width 110 height 10
click at [220, 94] on icon "button" at bounding box center [221, 94] width 9 height 9
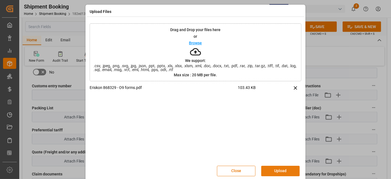
click at [281, 168] on button "Upload" at bounding box center [280, 170] width 38 height 10
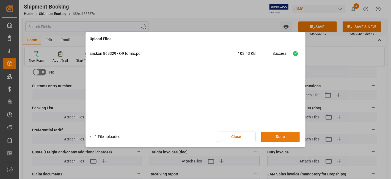
click at [278, 135] on button "Done" at bounding box center [280, 136] width 38 height 10
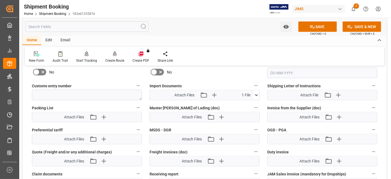
scroll to position [488, 0]
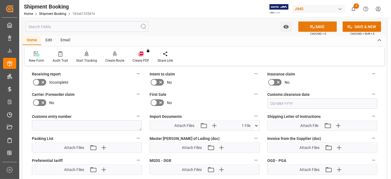
click at [312, 26] on icon at bounding box center [312, 27] width 6 height 6
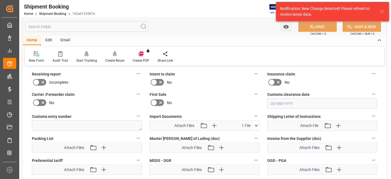
scroll to position [458, 0]
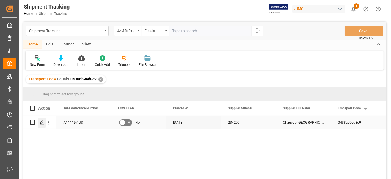
click at [41, 124] on icon "Press SPACE to select this row." at bounding box center [42, 122] width 4 height 4
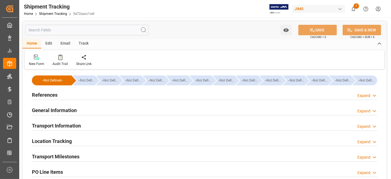
type input "[DATE]"
click at [59, 91] on div "References Expand" at bounding box center [204, 94] width 345 height 10
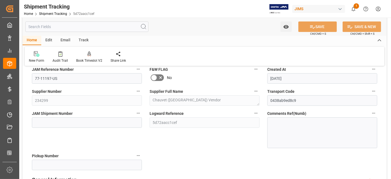
scroll to position [61, 0]
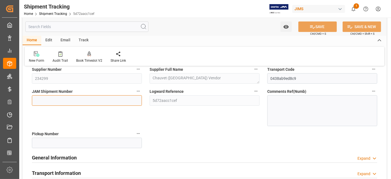
drag, startPoint x: 43, startPoint y: 99, endPoint x: 52, endPoint y: 98, distance: 8.2
click at [43, 98] on input at bounding box center [87, 100] width 110 height 10
paste input "73199"
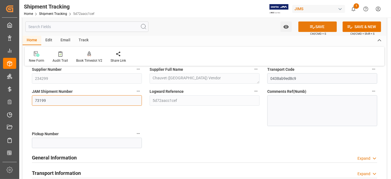
type input "73199"
click at [321, 27] on button "SAVE" at bounding box center [317, 26] width 38 height 10
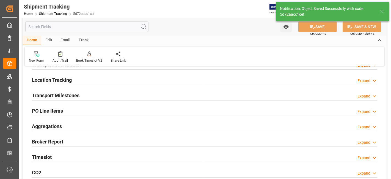
click at [74, 93] on h2 "Transport Milestones" at bounding box center [56, 94] width 48 height 7
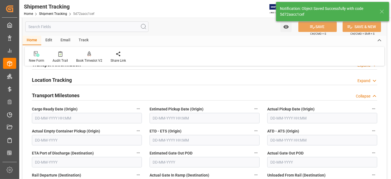
click at [106, 117] on input "text" at bounding box center [87, 118] width 110 height 10
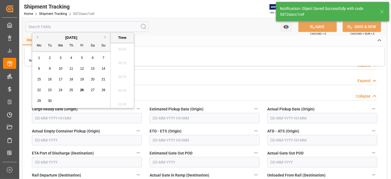
scroll to position [605, 0]
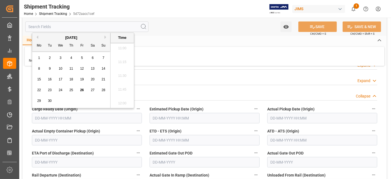
click at [52, 83] on div "15 16 17 18 19 20 21" at bounding box center [71, 79] width 75 height 11
click at [83, 92] on div "26" at bounding box center [82, 90] width 7 height 7
type input "26-09-2025 00:00"
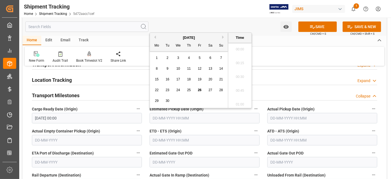
click at [222, 117] on input "text" at bounding box center [204, 118] width 110 height 10
click at [199, 91] on span "26" at bounding box center [199, 90] width 4 height 4
type input "26-09-2025 00:00"
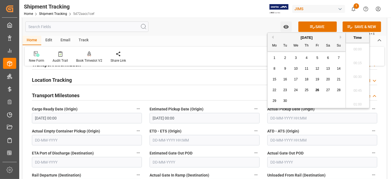
click at [274, 115] on input "text" at bounding box center [322, 118] width 110 height 10
click at [289, 95] on div "29 30 1 2 3 4 5" at bounding box center [306, 100] width 75 height 11
click at [317, 91] on span "26" at bounding box center [317, 90] width 4 height 4
type input "[DATE] 00:00"
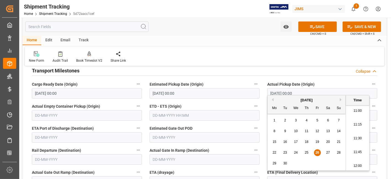
scroll to position [91, 0]
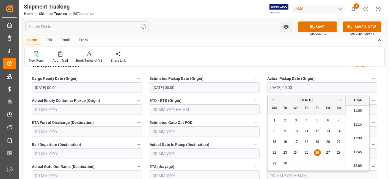
click at [166, 105] on input "text" at bounding box center [204, 109] width 110 height 10
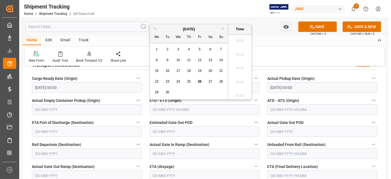
scroll to position [605, 0]
click at [200, 81] on span "26" at bounding box center [199, 81] width 4 height 4
type input "[DATE] 00:00"
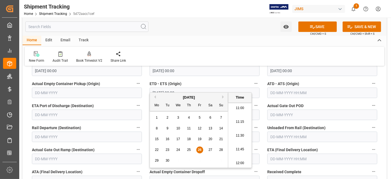
scroll to position [122, 0]
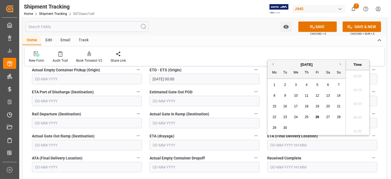
click at [283, 144] on input "text" at bounding box center [322, 145] width 110 height 10
drag, startPoint x: 290, startPoint y: 126, endPoint x: 292, endPoint y: 124, distance: 3.0
click at [290, 125] on div "29 30 1 2 3 4 5" at bounding box center [306, 127] width 75 height 11
click at [339, 64] on div "September 2025" at bounding box center [306, 64] width 78 height 5
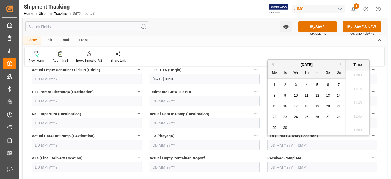
click at [340, 64] on button "Next Month" at bounding box center [340, 63] width 3 height 3
click at [306, 129] on span "30" at bounding box center [306, 128] width 4 height 4
click at [307, 86] on span "2" at bounding box center [306, 85] width 2 height 4
type input "02-10-2025 00:00"
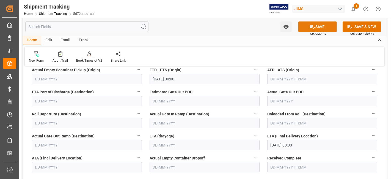
click at [317, 25] on button "SAVE" at bounding box center [317, 26] width 38 height 10
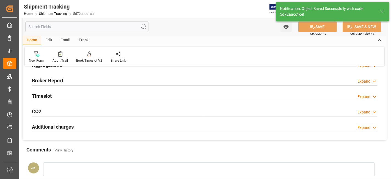
scroll to position [51, 0]
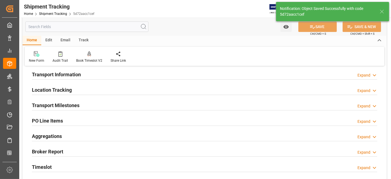
click at [119, 133] on div "Aggregations Expand" at bounding box center [204, 135] width 345 height 10
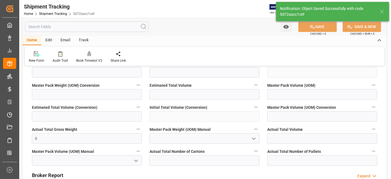
scroll to position [173, 0]
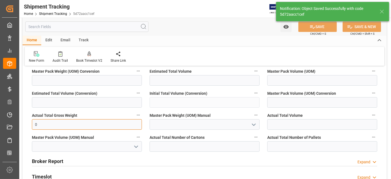
click at [92, 125] on input "0" at bounding box center [87, 124] width 110 height 10
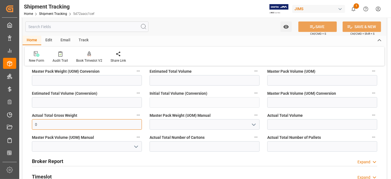
click at [108, 125] on input "0" at bounding box center [87, 124] width 110 height 10
type input "965"
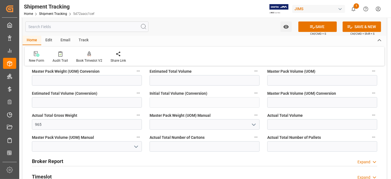
click at [254, 122] on icon "open menu" at bounding box center [253, 124] width 7 height 7
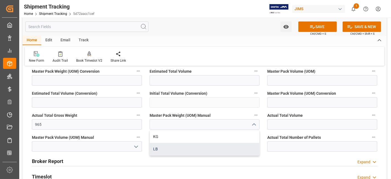
click at [202, 143] on div "LB" at bounding box center [204, 149] width 109 height 12
type input "LB"
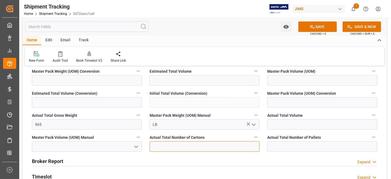
click at [187, 146] on input "text" at bounding box center [204, 146] width 110 height 10
type input "31"
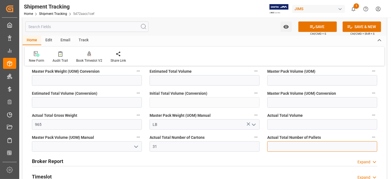
click at [292, 143] on input "text" at bounding box center [322, 146] width 110 height 10
type input "2"
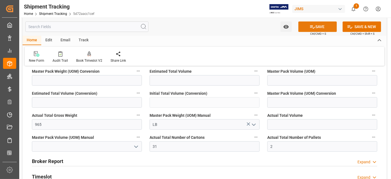
click at [305, 29] on button "SAVE" at bounding box center [317, 26] width 38 height 10
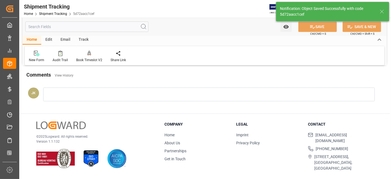
scroll to position [103, 0]
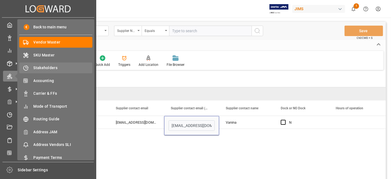
scroll to position [0, 2254]
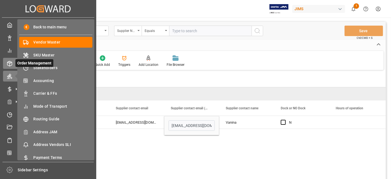
click at [11, 62] on line at bounding box center [10, 62] width 2 height 1
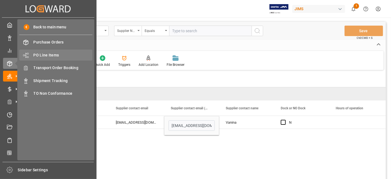
click at [55, 56] on span "PO Line Items" at bounding box center [63, 55] width 59 height 6
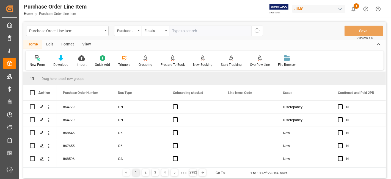
click at [138, 31] on div "Purchase Order Number" at bounding box center [127, 31] width 27 height 10
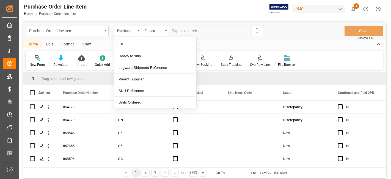
type input "ref"
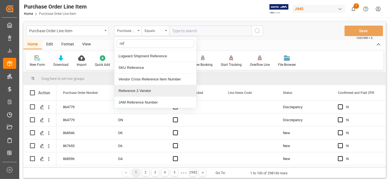
click at [149, 91] on div "Reference 2 Vendor" at bounding box center [155, 91] width 82 height 12
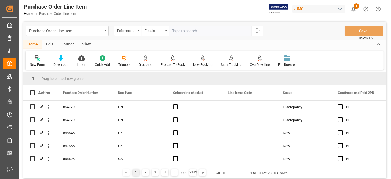
click at [189, 29] on input "text" at bounding box center [210, 31] width 82 height 10
paste input "77-11197-US"
type input "77-11197-US"
click at [257, 31] on icon "search button" at bounding box center [257, 30] width 7 height 7
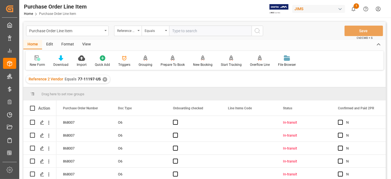
click at [90, 44] on div "View" at bounding box center [86, 44] width 17 height 9
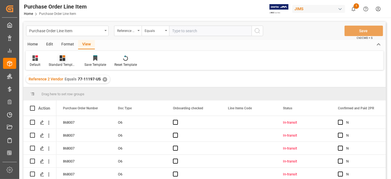
drag, startPoint x: 67, startPoint y: 57, endPoint x: 69, endPoint y: 61, distance: 4.5
click at [66, 57] on div at bounding box center [62, 58] width 27 height 6
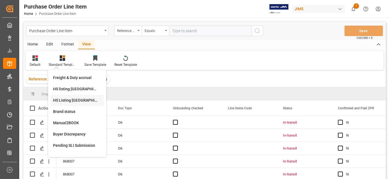
click at [84, 100] on div "HS Listing [GEOGRAPHIC_DATA]" at bounding box center [77, 100] width 48 height 6
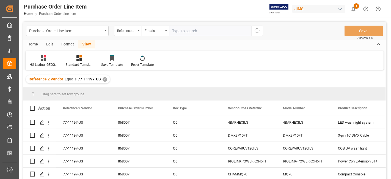
click at [32, 41] on div "Home" at bounding box center [32, 44] width 19 height 9
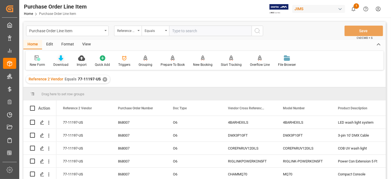
click at [62, 63] on div "Download" at bounding box center [60, 64] width 15 height 5
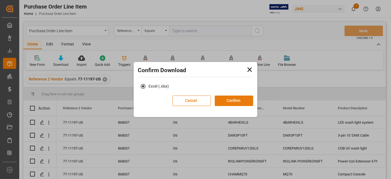
click at [226, 99] on button "Confirm" at bounding box center [234, 100] width 38 height 10
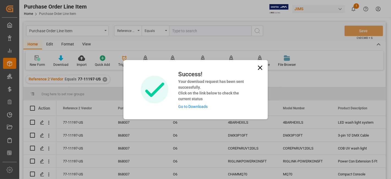
click at [191, 107] on link "Go to Downloads" at bounding box center [192, 106] width 29 height 4
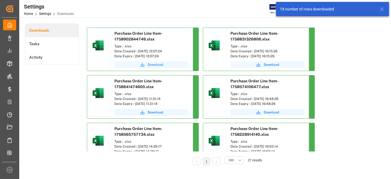
click at [159, 62] on span "Download" at bounding box center [154, 64] width 15 height 5
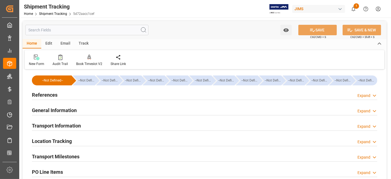
click at [65, 97] on div "References Expand" at bounding box center [204, 94] width 345 height 10
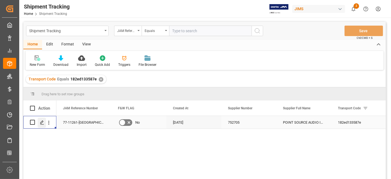
click at [41, 119] on div "Press SPACE to select this row." at bounding box center [42, 122] width 8 height 10
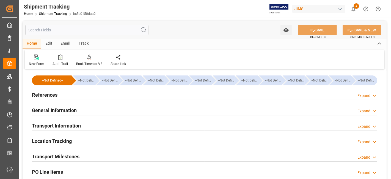
type input "[DATE]"
click at [64, 94] on div "References Expand" at bounding box center [204, 94] width 345 height 10
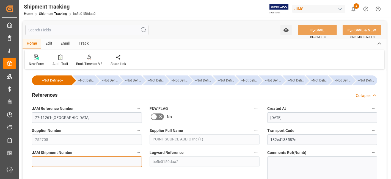
click at [99, 157] on input at bounding box center [87, 161] width 110 height 10
paste input "73200"
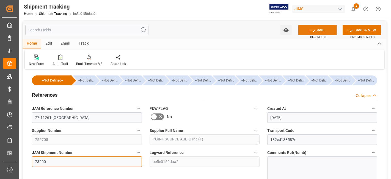
type input "73200"
click at [311, 30] on icon at bounding box center [312, 30] width 5 height 3
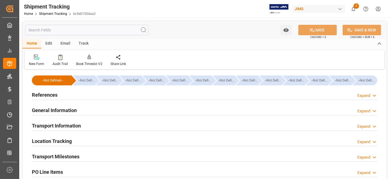
click at [75, 96] on div "References Expand" at bounding box center [204, 94] width 345 height 10
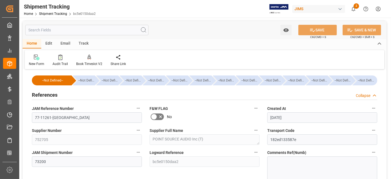
click at [75, 96] on div "References Collapse" at bounding box center [204, 94] width 345 height 10
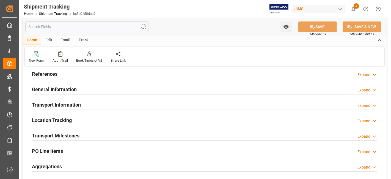
scroll to position [30, 0]
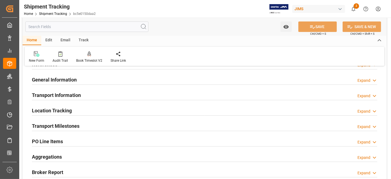
click at [75, 91] on h2 "Transport Information" at bounding box center [56, 94] width 49 height 7
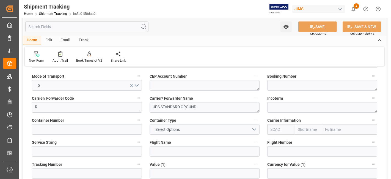
scroll to position [91, 0]
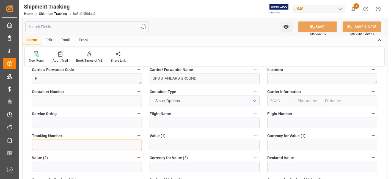
click at [64, 146] on input at bounding box center [87, 144] width 110 height 10
paste input "1ZA550Y26899661925"
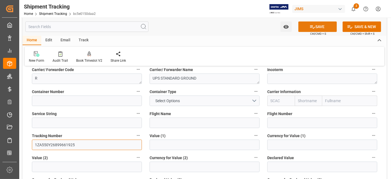
type input "1ZA550Y26899661925"
click at [306, 26] on button "SAVE" at bounding box center [317, 26] width 38 height 10
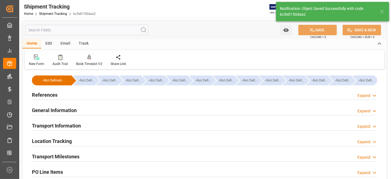
scroll to position [30, 0]
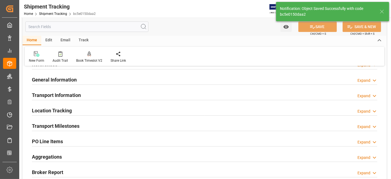
click at [88, 122] on div "Transport Milestones Expand" at bounding box center [204, 125] width 345 height 10
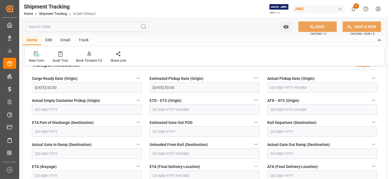
scroll to position [61, 0]
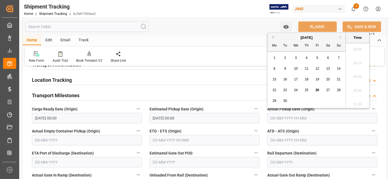
click at [286, 116] on input "text" at bounding box center [322, 118] width 110 height 10
click at [291, 87] on div "22 23 24 25 26 27 28" at bounding box center [306, 90] width 75 height 11
click at [318, 90] on span "26" at bounding box center [317, 90] width 4 height 4
type input "26-09-2025 00:00"
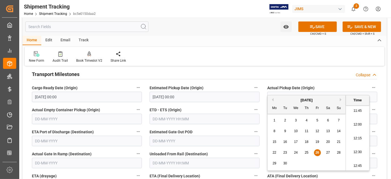
scroll to position [91, 0]
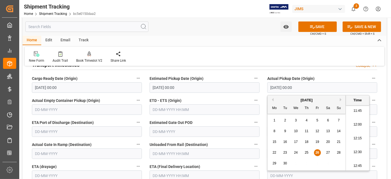
click at [217, 140] on label "Unloaded From Rail (Destination)" at bounding box center [204, 144] width 110 height 8
click at [252, 140] on button "Unloaded From Rail (Destination)" at bounding box center [255, 143] width 7 height 7
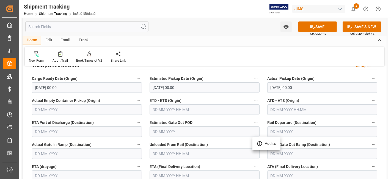
click at [191, 108] on div at bounding box center [195, 89] width 391 height 179
click at [167, 107] on input "text" at bounding box center [204, 109] width 110 height 10
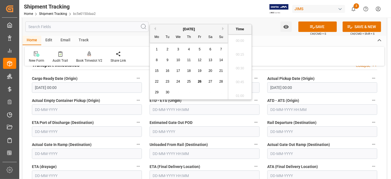
scroll to position [647, 0]
click at [199, 82] on span "26" at bounding box center [199, 81] width 4 height 4
type input "26-09-2025 00:00"
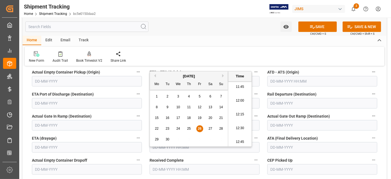
scroll to position [152, 0]
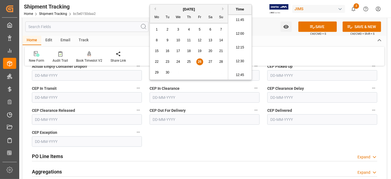
click at [235, 138] on div "--Not Defined-- --Not Defined-- --Not Defined-- --Not Defined-- --Not Defined--…" at bounding box center [205, 44] width 364 height 374
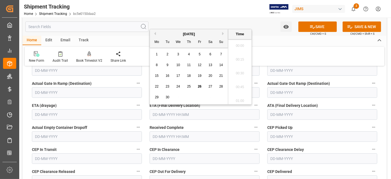
click at [167, 114] on input "text" at bounding box center [204, 114] width 110 height 10
click at [174, 82] on div "22 23 24 25 26 27 28" at bounding box center [188, 86] width 75 height 11
click at [224, 33] on button "Next Month" at bounding box center [223, 33] width 3 height 3
click at [201, 54] on div "3" at bounding box center [199, 54] width 7 height 7
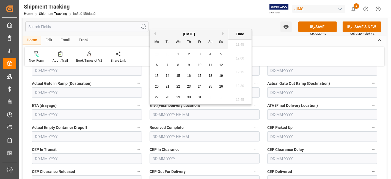
type input "03-10-2025 00:00"
click at [314, 26] on button "SAVE" at bounding box center [317, 26] width 38 height 10
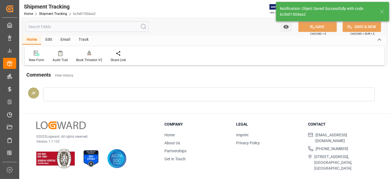
scroll to position [46, 0]
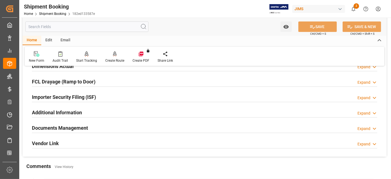
scroll to position [183, 0]
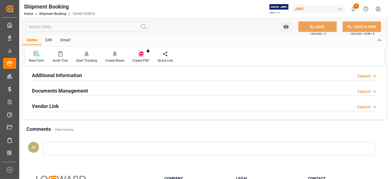
click at [78, 92] on h2 "Documents Management" at bounding box center [60, 90] width 56 height 7
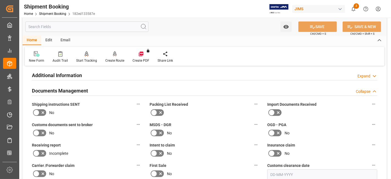
click at [46, 110] on label at bounding box center [39, 112] width 15 height 9
click at [0, 0] on input "checkbox" at bounding box center [0, 0] width 0 height 0
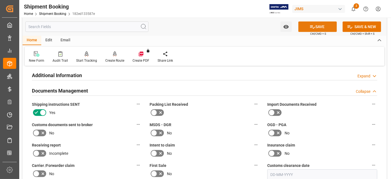
click at [315, 26] on button "SAVE" at bounding box center [317, 26] width 38 height 10
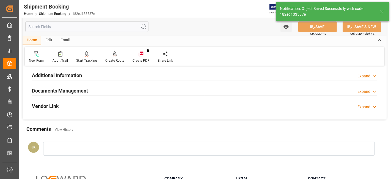
click at [94, 92] on div "Documents Management Expand" at bounding box center [204, 90] width 345 height 10
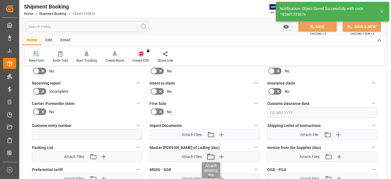
scroll to position [275, 0]
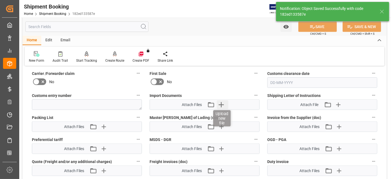
click at [224, 102] on icon "button" at bounding box center [221, 104] width 9 height 9
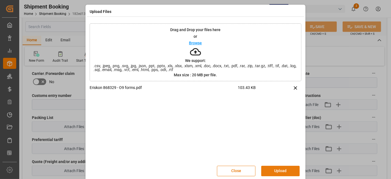
click at [269, 167] on button "Upload" at bounding box center [280, 170] width 38 height 10
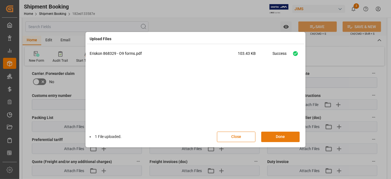
drag, startPoint x: 278, startPoint y: 135, endPoint x: 264, endPoint y: 133, distance: 13.8
click at [277, 135] on button "Done" at bounding box center [280, 136] width 38 height 10
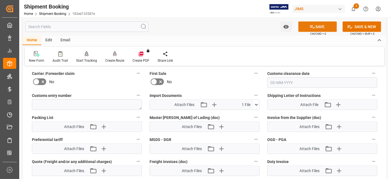
click at [313, 25] on icon at bounding box center [312, 27] width 6 height 6
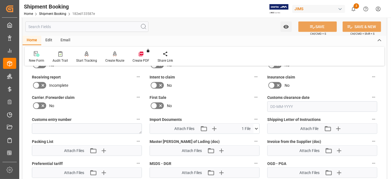
scroll to position [213, 0]
